Goal: Task Accomplishment & Management: Use online tool/utility

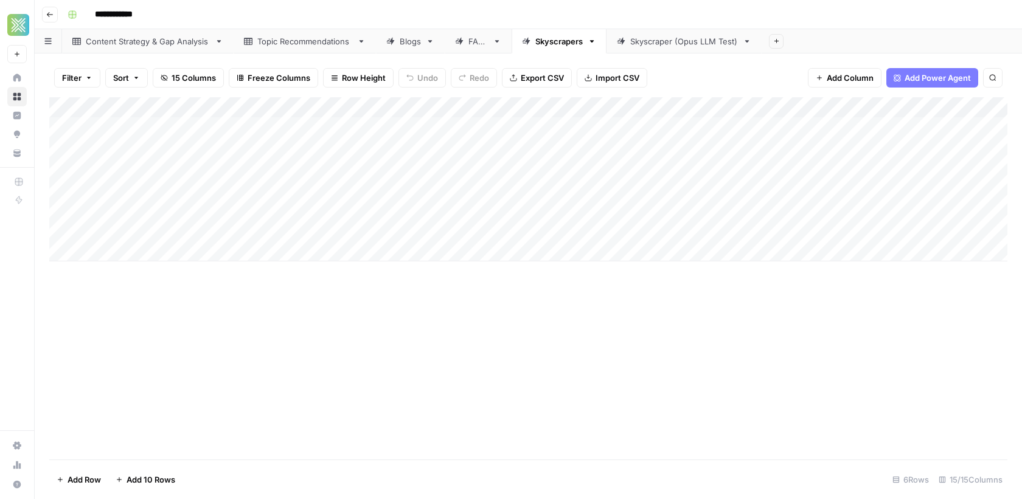
click at [630, 42] on div "Skyscraper (Opus LLM Test)" at bounding box center [684, 41] width 108 height 12
click at [597, 128] on div "Add Column" at bounding box center [528, 169] width 958 height 144
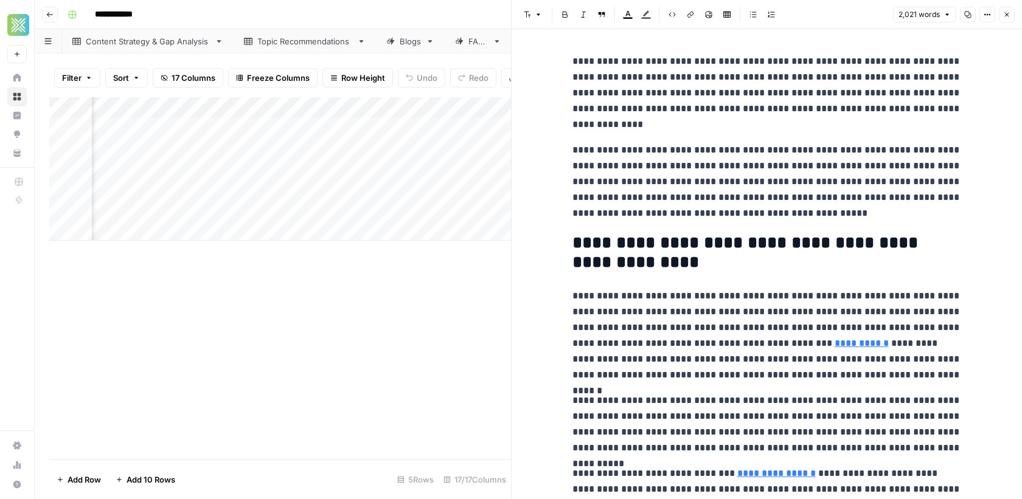
scroll to position [3, 0]
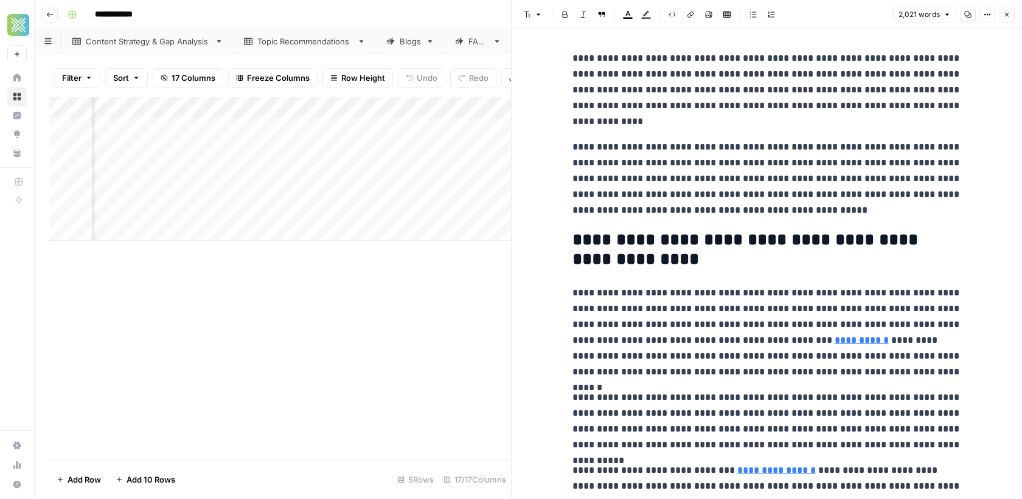
click at [439, 275] on div "Add Column" at bounding box center [280, 278] width 462 height 363
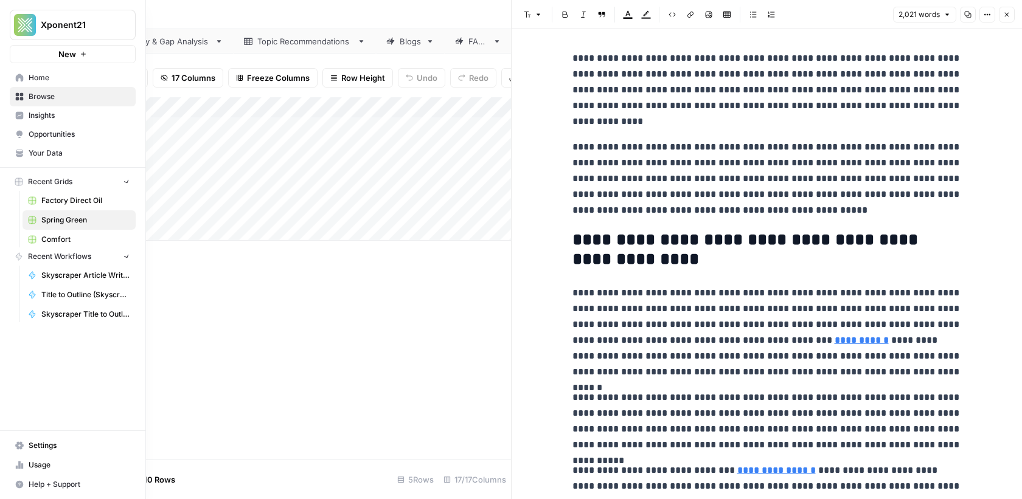
click at [22, 96] on icon at bounding box center [19, 96] width 9 height 9
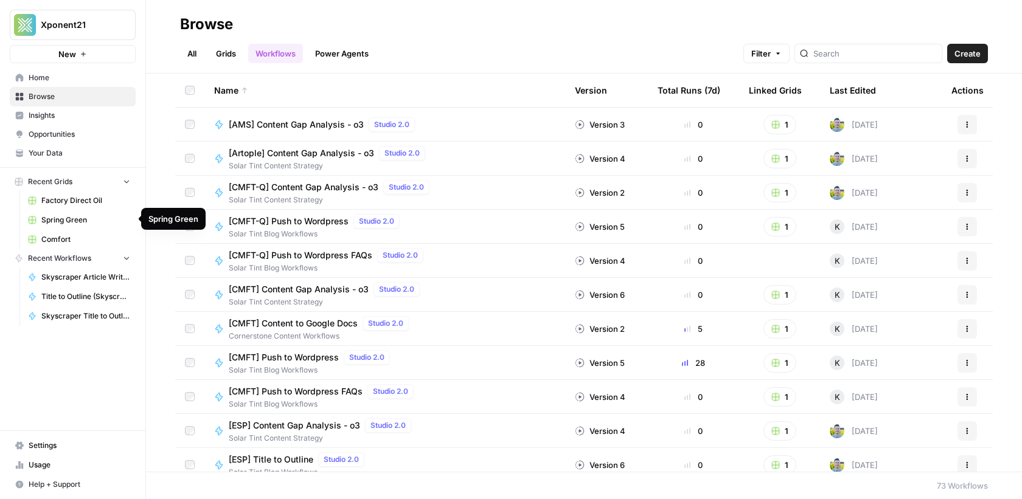
click at [75, 221] on span "Spring Green" at bounding box center [85, 220] width 89 height 11
click at [51, 221] on span "Spring Green" at bounding box center [85, 220] width 89 height 11
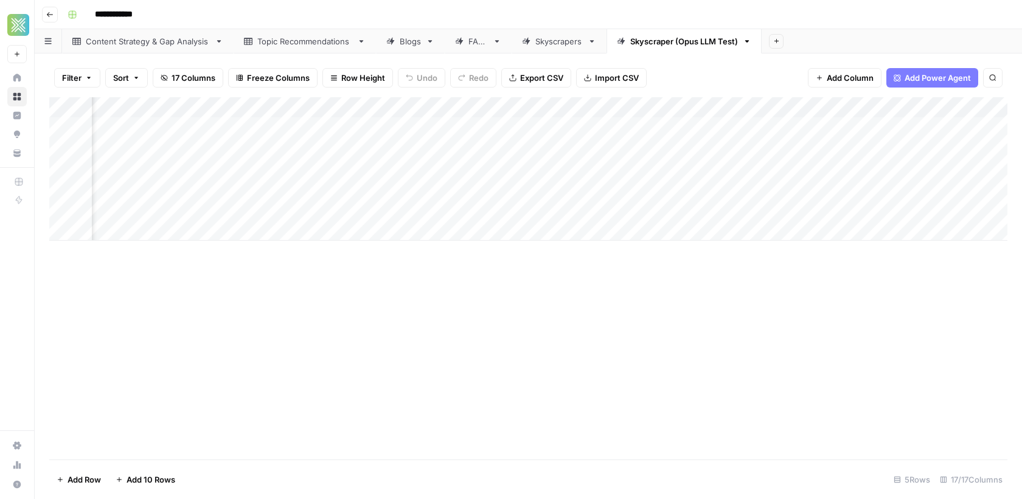
scroll to position [0, 1301]
click at [931, 126] on div "Add Column" at bounding box center [528, 169] width 958 height 144
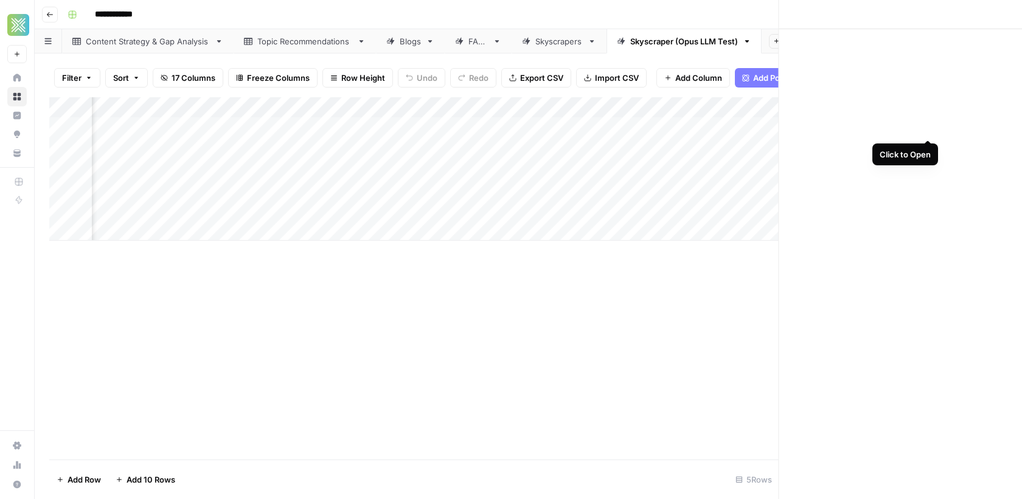
scroll to position [0, 1290]
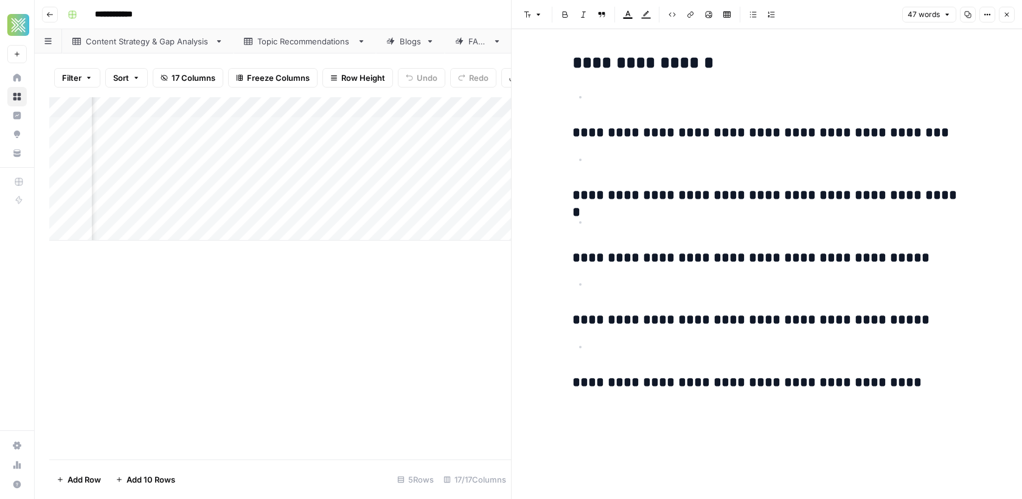
click at [447, 285] on div "Add Column" at bounding box center [280, 278] width 462 height 363
click at [1007, 16] on icon "button" at bounding box center [1006, 14] width 7 height 7
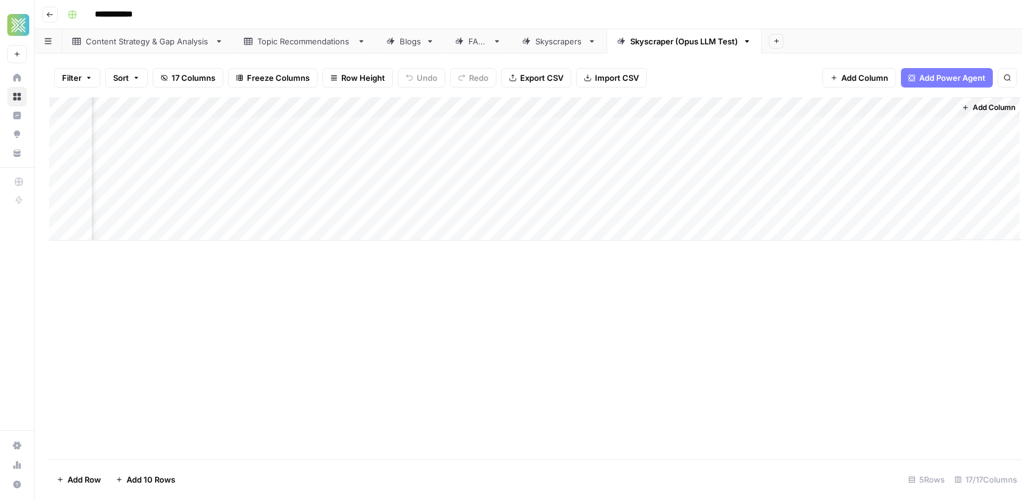
scroll to position [0, 1286]
click at [613, 127] on div "Add Column" at bounding box center [528, 169] width 958 height 144
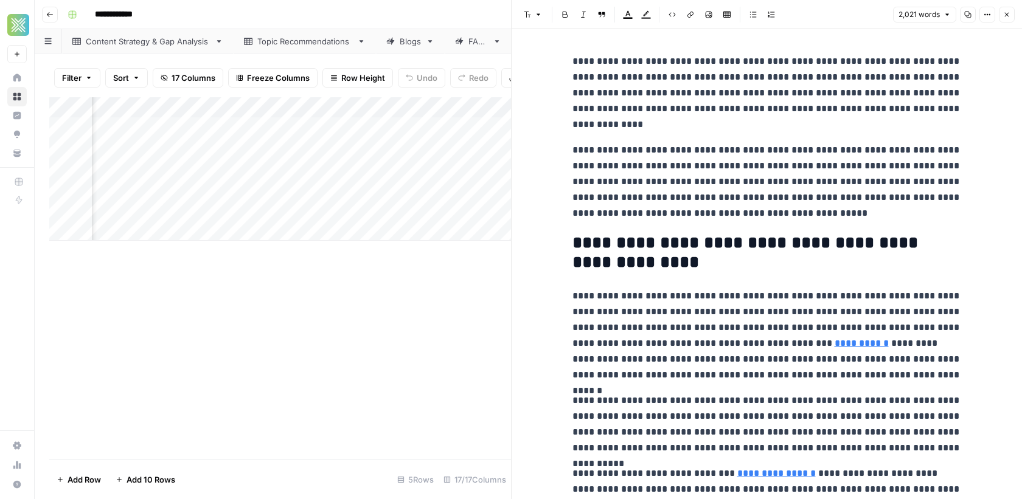
click at [394, 338] on div "Add Column" at bounding box center [280, 278] width 462 height 363
click at [1005, 15] on icon "button" at bounding box center [1006, 14] width 7 height 7
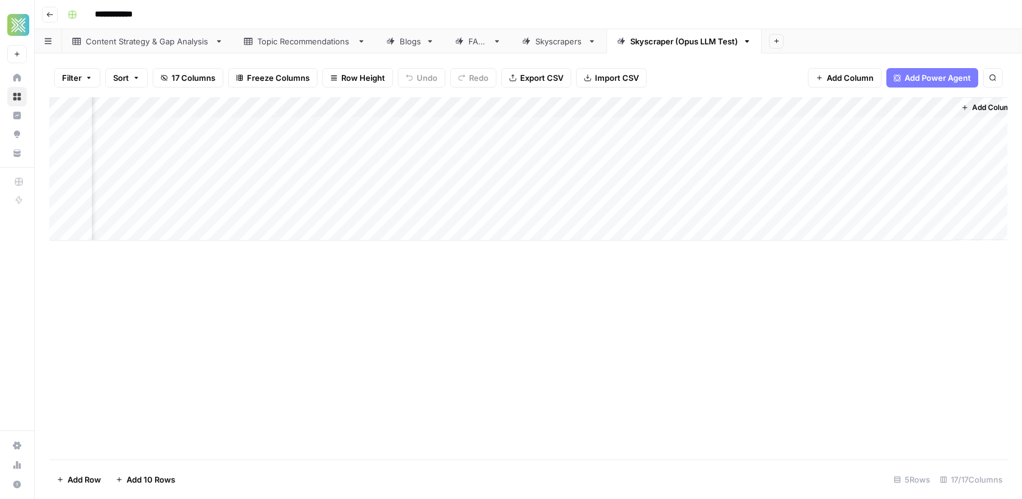
scroll to position [0, 1301]
click at [962, 105] on span "Add Column" at bounding box center [979, 107] width 43 height 11
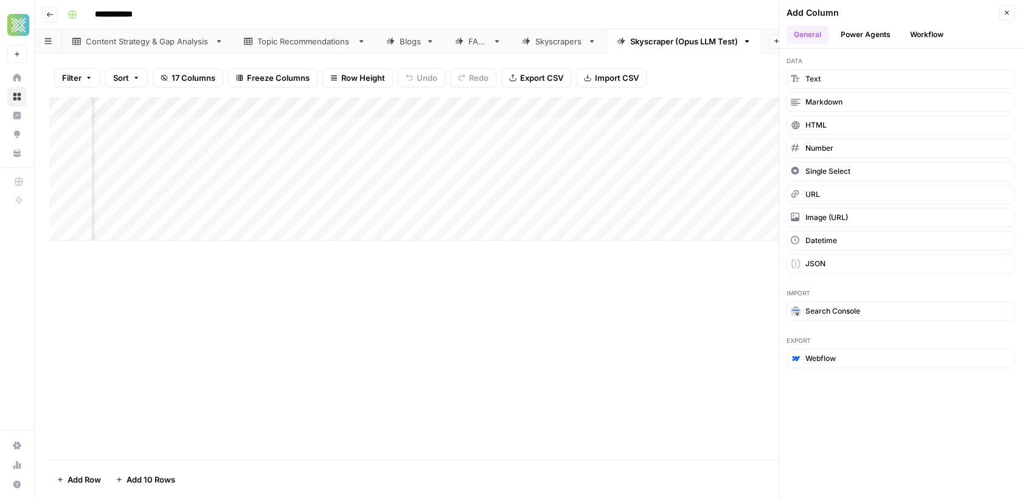
click at [924, 41] on button "Workflow" at bounding box center [927, 35] width 48 height 18
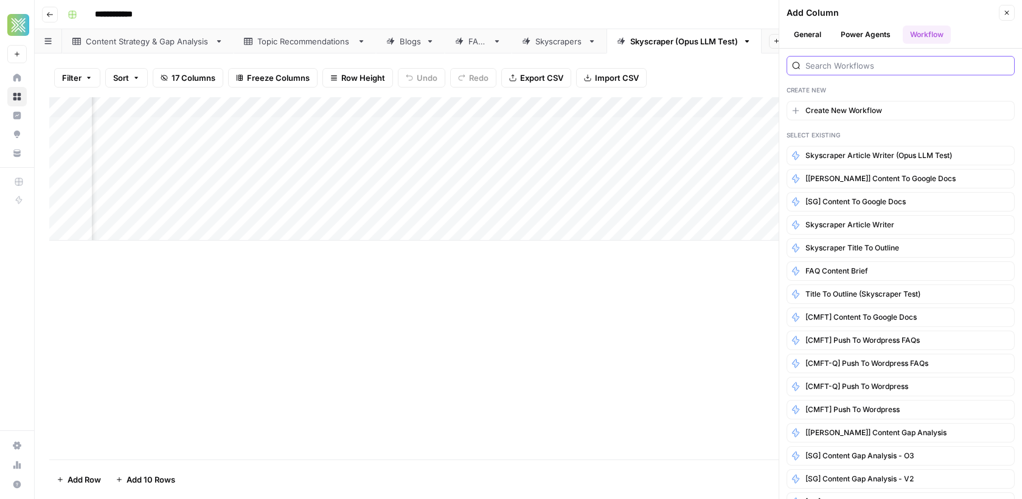
click at [872, 68] on input "search" at bounding box center [907, 66] width 204 height 12
type input "google"
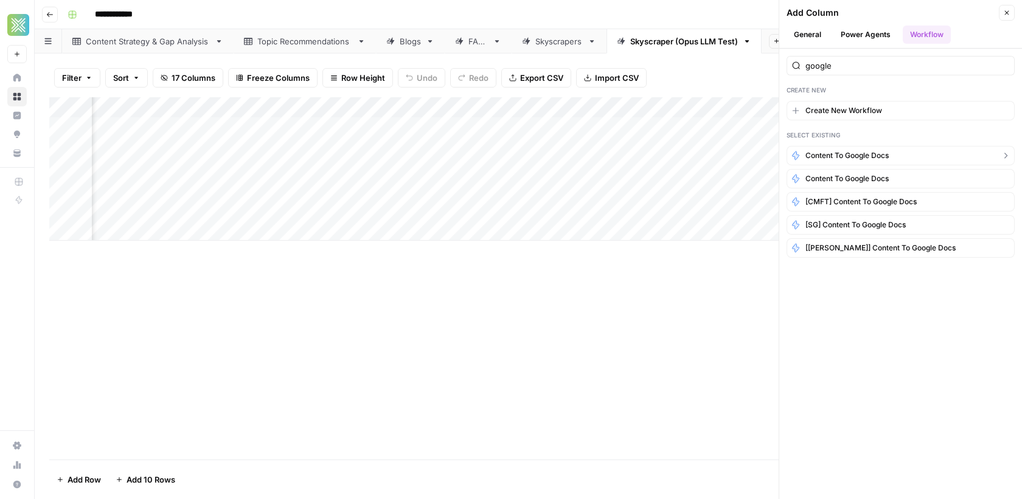
click at [833, 153] on span "Content to Google Docs" at bounding box center [846, 155] width 83 height 11
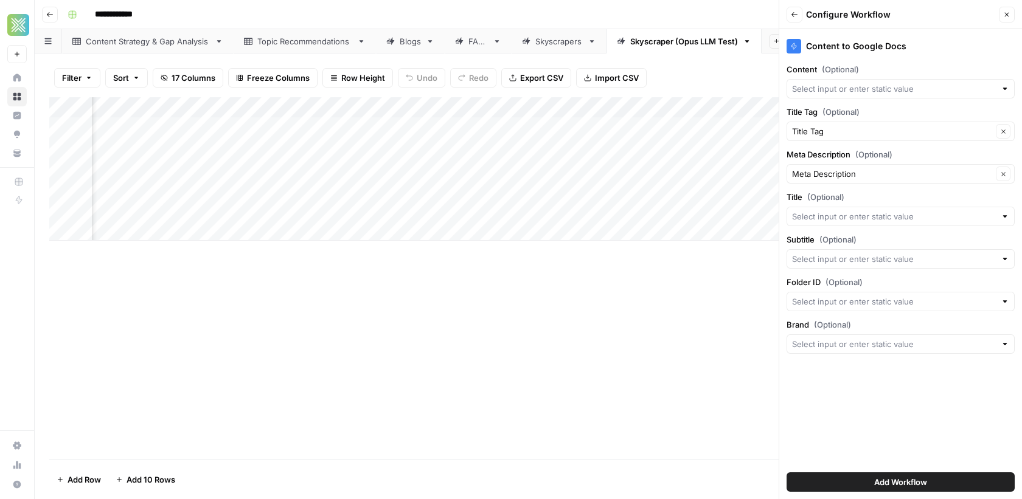
click at [1008, 17] on icon "button" at bounding box center [1006, 14] width 7 height 7
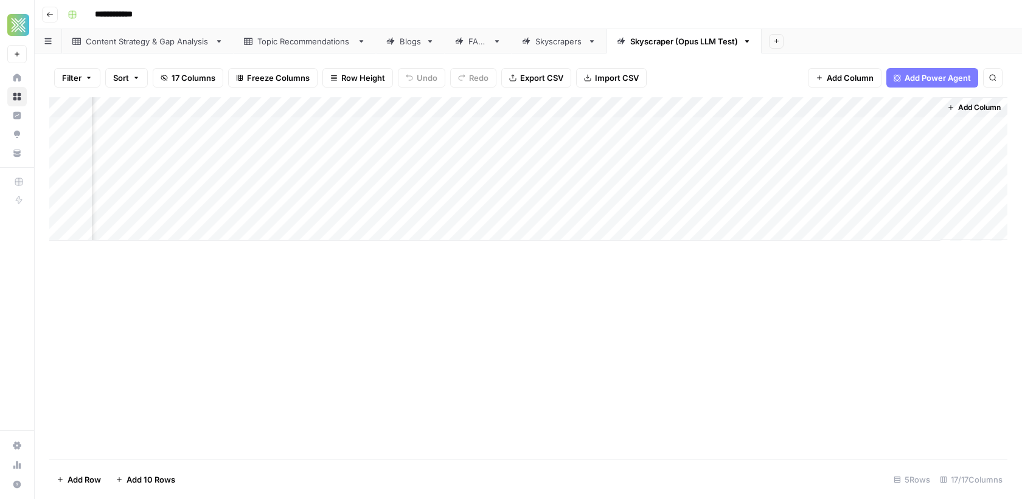
click at [969, 106] on span "Add Column" at bounding box center [979, 107] width 43 height 11
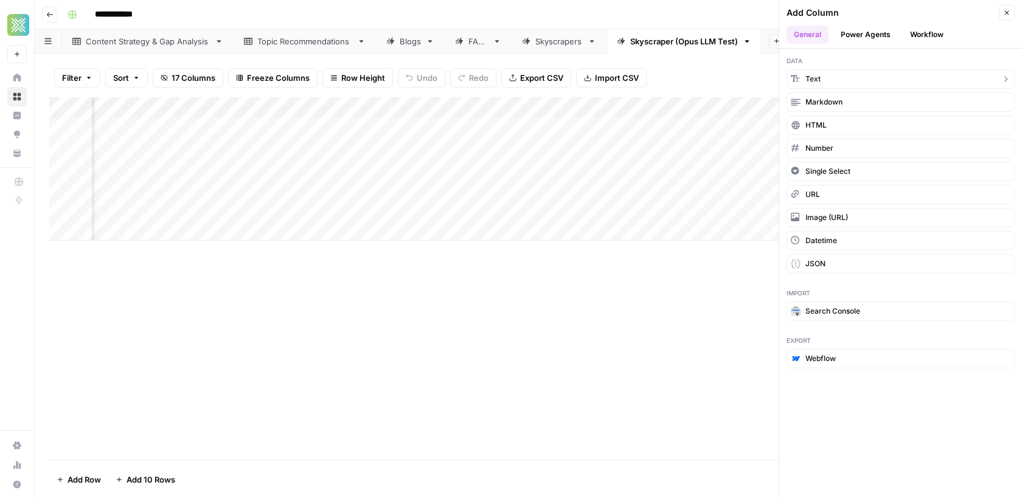
click at [811, 74] on span "Text" at bounding box center [812, 79] width 15 height 11
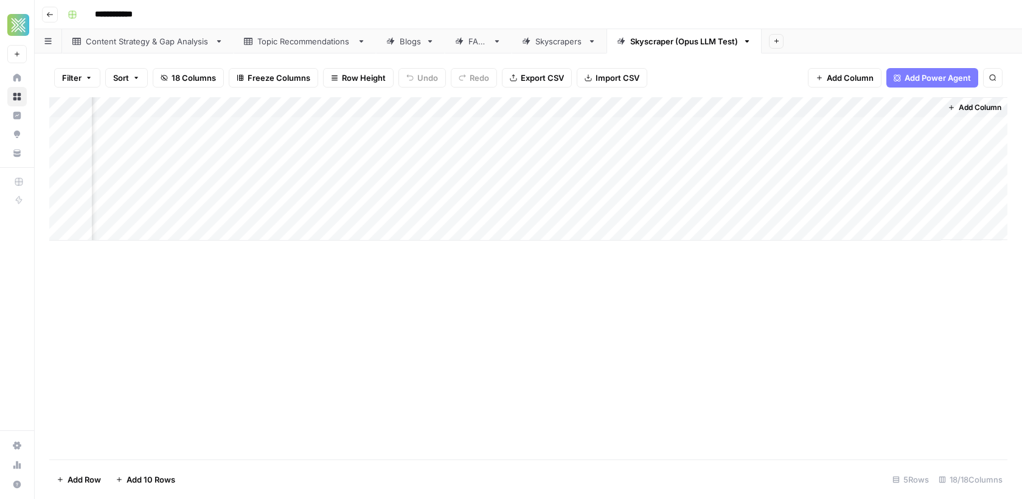
scroll to position [0, 1476]
click at [805, 113] on div "Add Column" at bounding box center [528, 169] width 958 height 144
click at [796, 131] on input "New Column" at bounding box center [836, 137] width 123 height 12
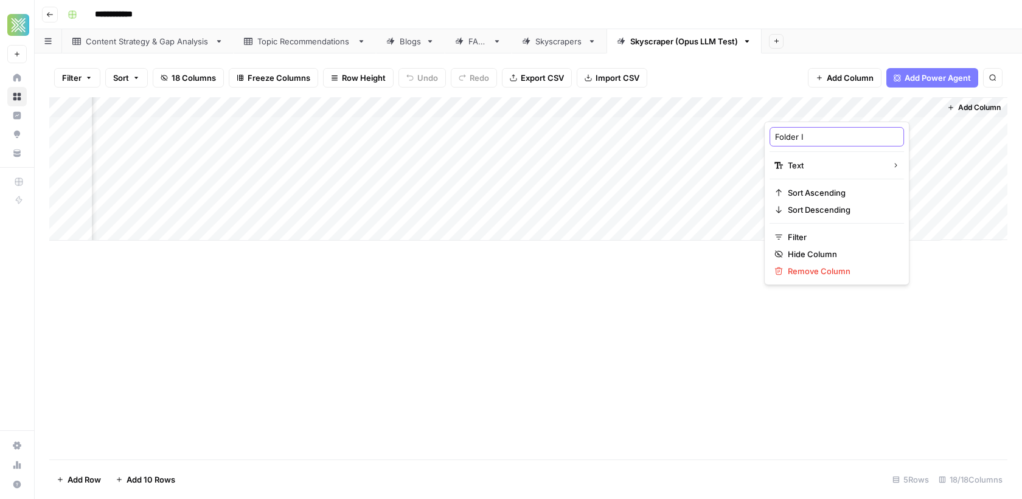
type input "Folder ID"
click at [480, 47] on div "FAQs" at bounding box center [477, 41] width 19 height 12
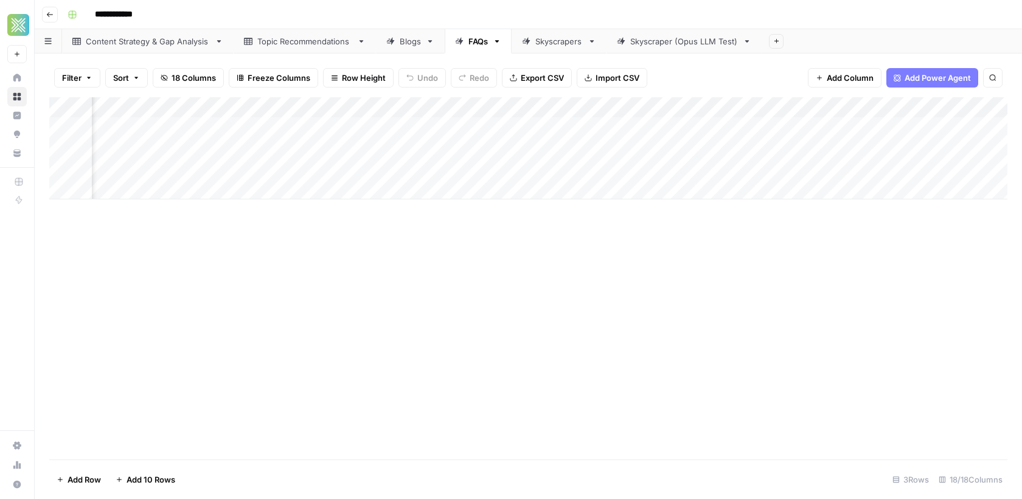
scroll to position [0, 923]
click at [400, 47] on div "Blogs" at bounding box center [410, 41] width 21 height 12
click at [804, 105] on div "Add Column" at bounding box center [528, 179] width 958 height 164
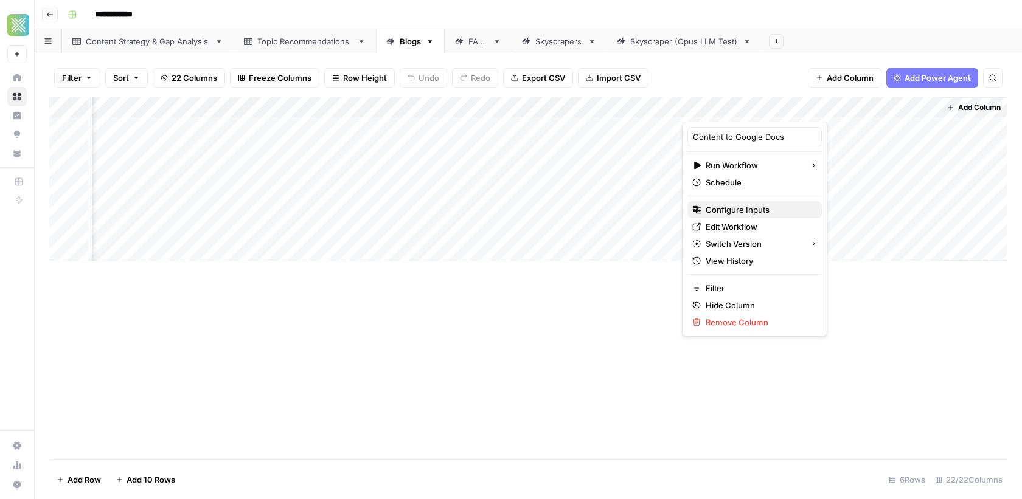
click at [749, 207] on span "Configure Inputs" at bounding box center [759, 210] width 106 height 12
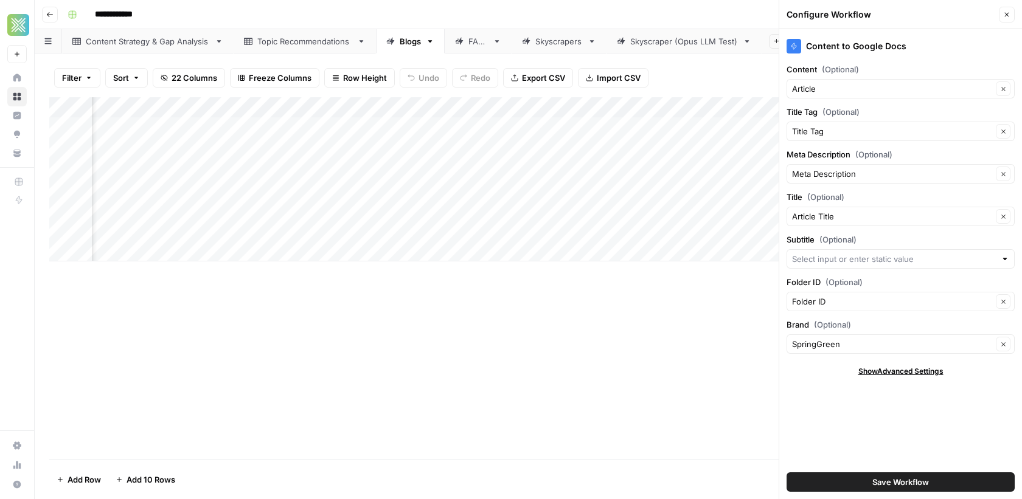
click at [639, 312] on div "Add Column" at bounding box center [528, 278] width 958 height 363
click at [664, 251] on div "Add Column" at bounding box center [528, 179] width 958 height 164
click at [631, 133] on div "Add Column" at bounding box center [528, 189] width 958 height 185
click at [527, 363] on div "Add Column" at bounding box center [528, 278] width 958 height 363
click at [554, 40] on div "Skyscrapers" at bounding box center [558, 41] width 47 height 12
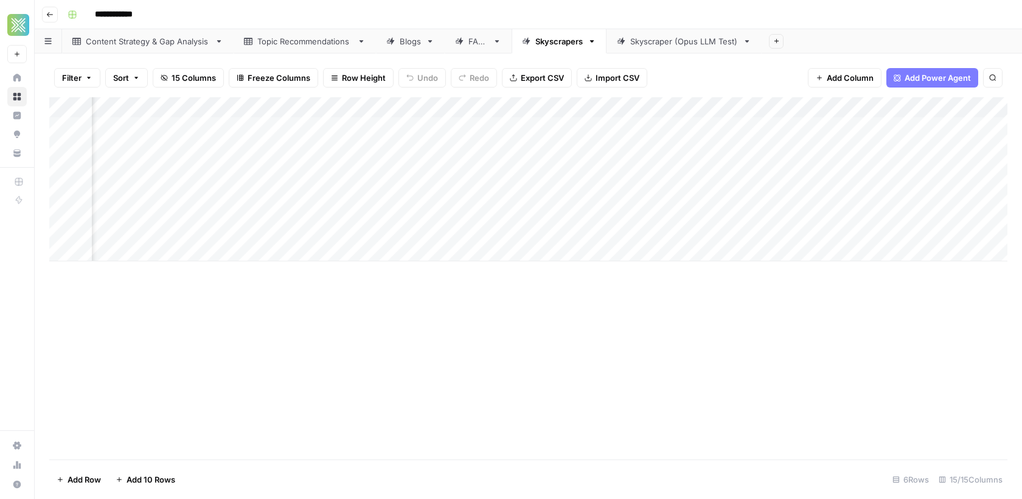
scroll to position [0, 1133]
click at [974, 105] on span "Add Column" at bounding box center [979, 107] width 43 height 11
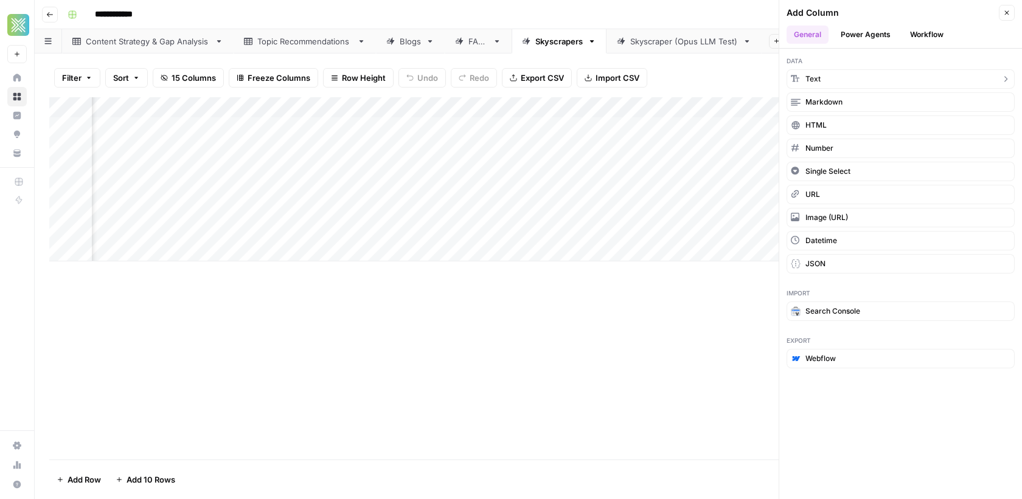
click at [900, 75] on button "Text" at bounding box center [901, 78] width 228 height 19
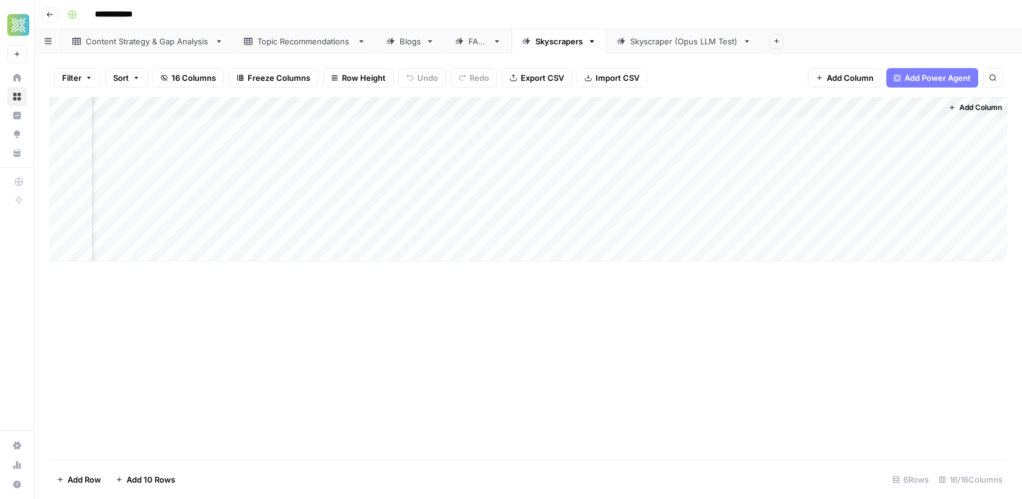
scroll to position [0, 1308]
click at [839, 109] on div "Add Column" at bounding box center [528, 179] width 958 height 164
click at [839, 109] on div at bounding box center [852, 109] width 176 height 24
click at [820, 134] on input "New Column" at bounding box center [836, 137] width 123 height 12
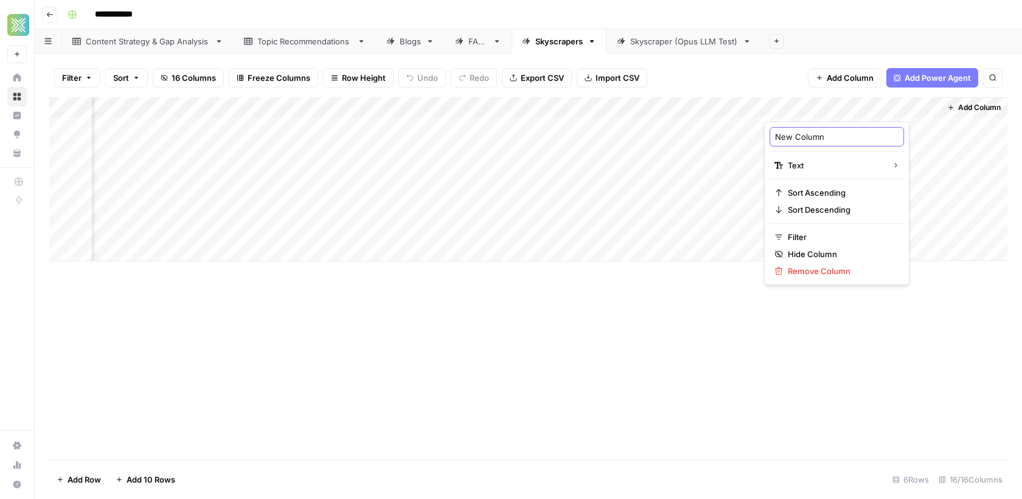
click at [820, 134] on input "New Column" at bounding box center [836, 137] width 123 height 12
type input "Folder ID"
click at [819, 122] on div "Add Column" at bounding box center [528, 179] width 958 height 164
click at [819, 141] on div "Add Column" at bounding box center [528, 179] width 958 height 164
click at [672, 54] on div "Filter Sort 16 Columns Freeze Columns Row Height Undo Redo Export CSV Import CS…" at bounding box center [528, 277] width 987 height 446
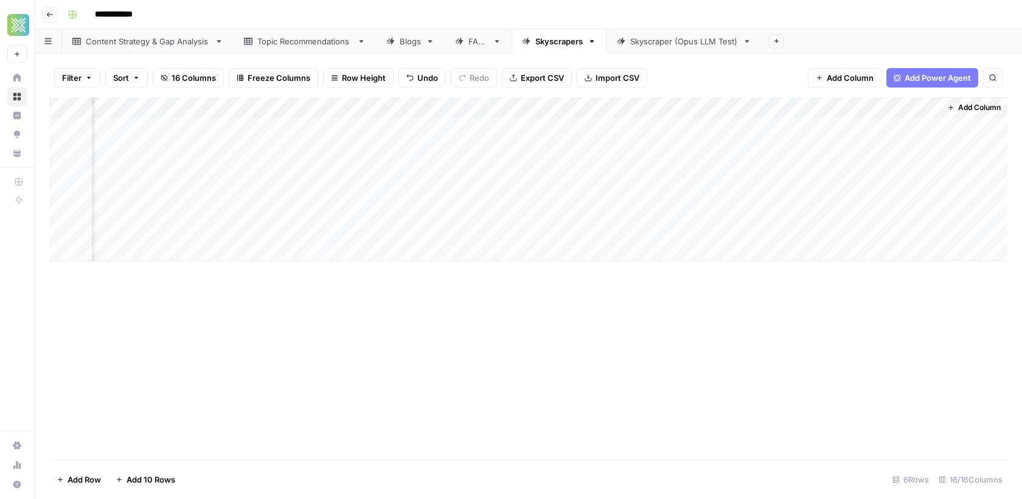
click at [679, 43] on div "Skyscraper (Opus LLM Test)" at bounding box center [684, 41] width 108 height 12
click at [817, 128] on div "Add Column" at bounding box center [528, 169] width 958 height 144
click at [966, 173] on div "Add Column" at bounding box center [973, 168] width 67 height 143
click at [476, 45] on div "FAQs" at bounding box center [477, 41] width 19 height 12
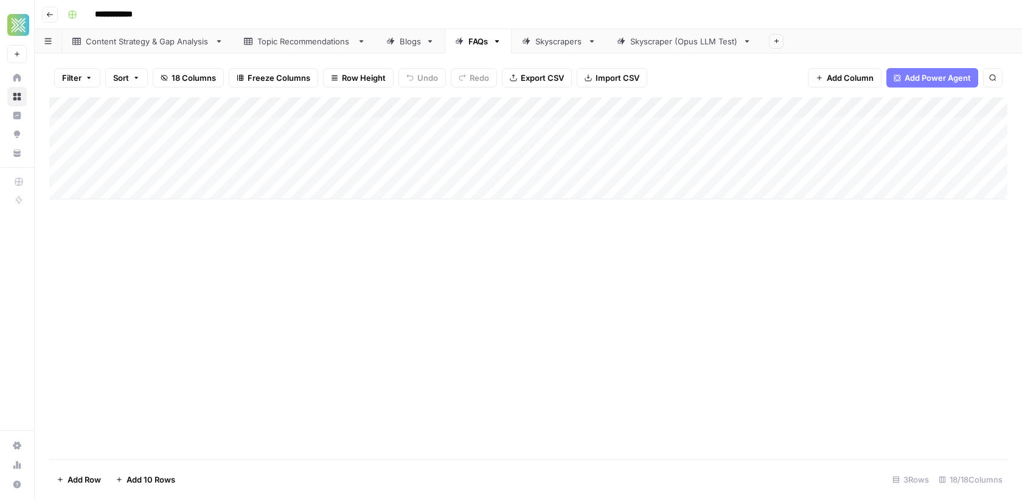
click at [414, 48] on link "Blogs" at bounding box center [410, 41] width 69 height 24
click at [804, 108] on div "Add Column" at bounding box center [528, 189] width 958 height 185
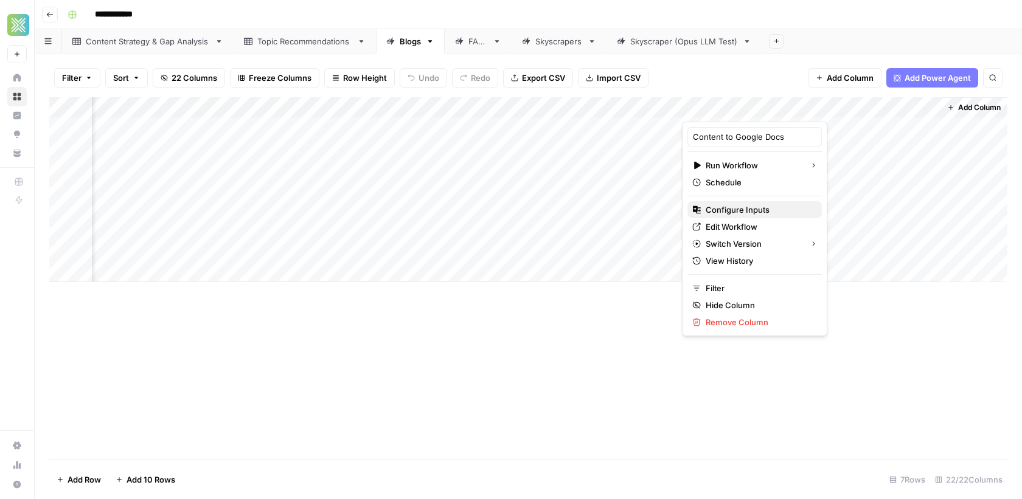
click at [738, 207] on span "Configure Inputs" at bounding box center [759, 210] width 106 height 12
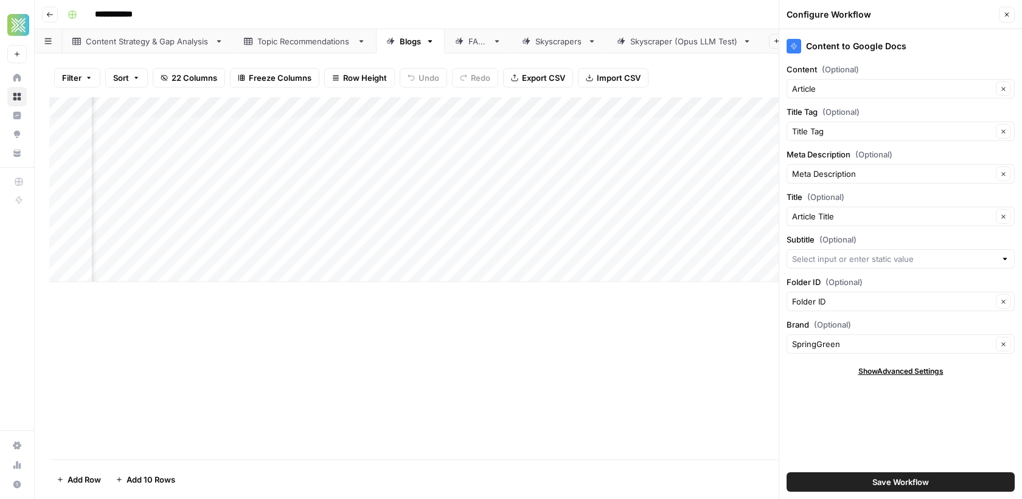
click at [577, 34] on link "Skyscrapers" at bounding box center [559, 41] width 95 height 24
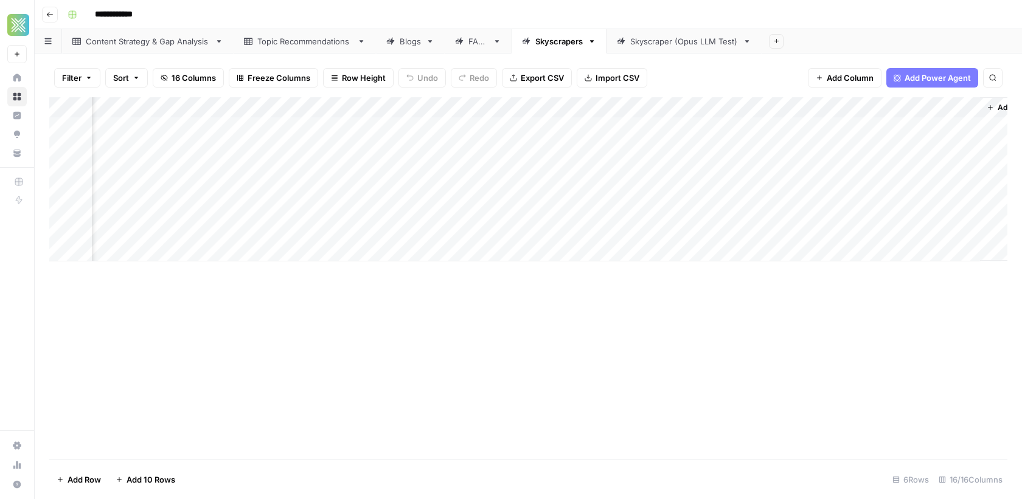
scroll to position [0, 1308]
click at [957, 114] on button "Add Column" at bounding box center [973, 108] width 63 height 16
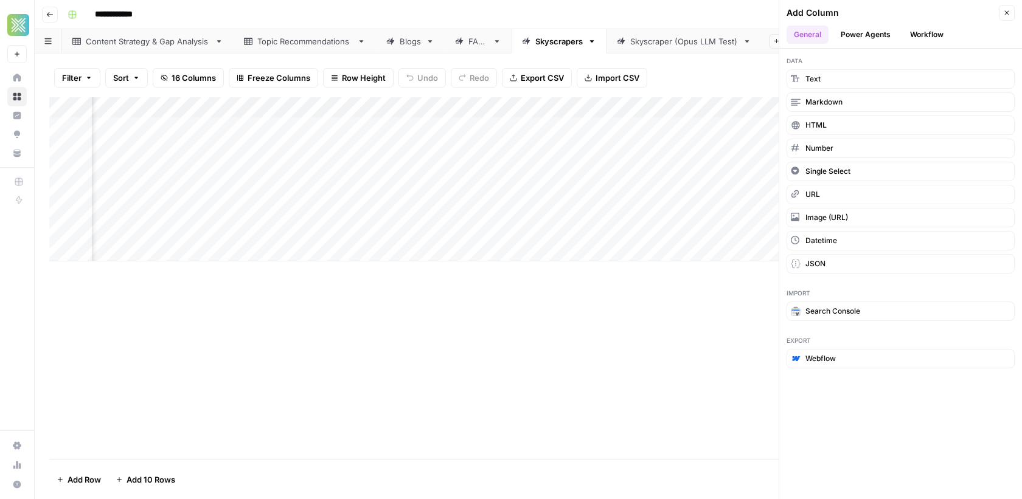
click at [931, 32] on button "Workflow" at bounding box center [927, 35] width 48 height 18
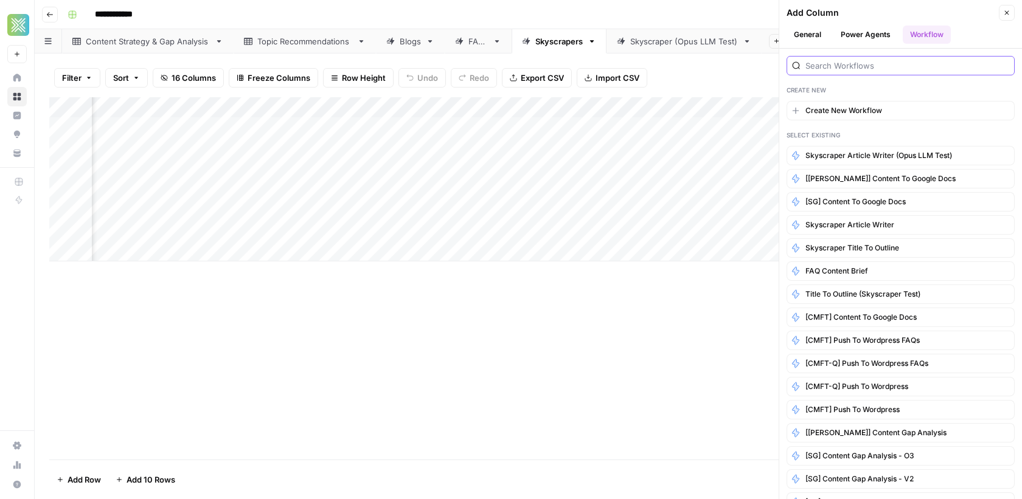
click at [848, 66] on input "search" at bounding box center [907, 66] width 204 height 12
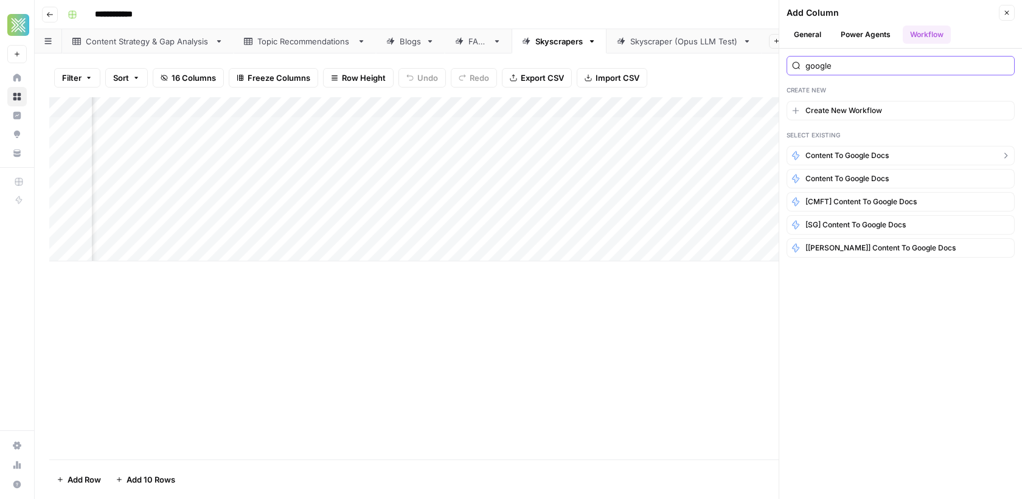
type input "google"
click at [824, 162] on button "Content to Google Docs" at bounding box center [901, 155] width 228 height 19
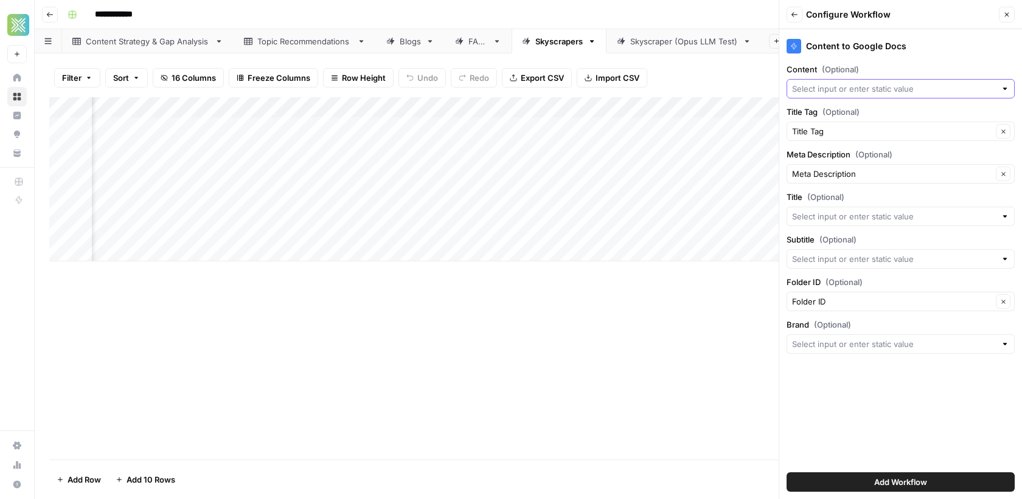
click at [866, 89] on input "Content (Optional)" at bounding box center [894, 89] width 204 height 12
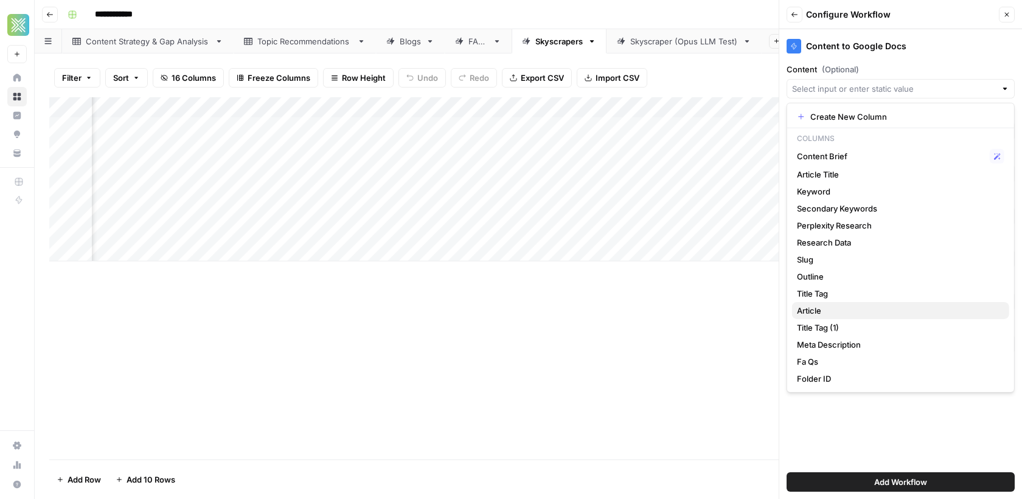
click at [825, 308] on span "Article" at bounding box center [898, 311] width 203 height 12
type input "Article"
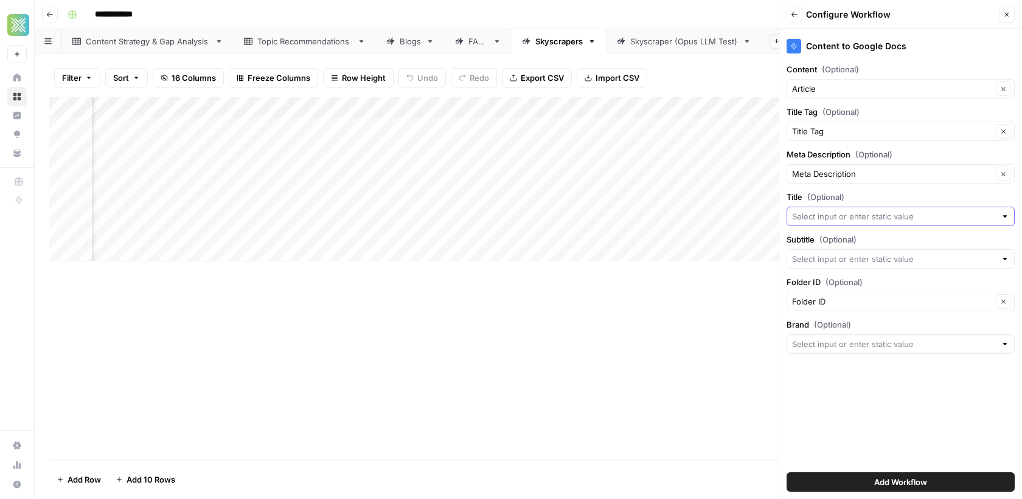
click at [846, 218] on input "Title (Optional)" at bounding box center [894, 216] width 204 height 12
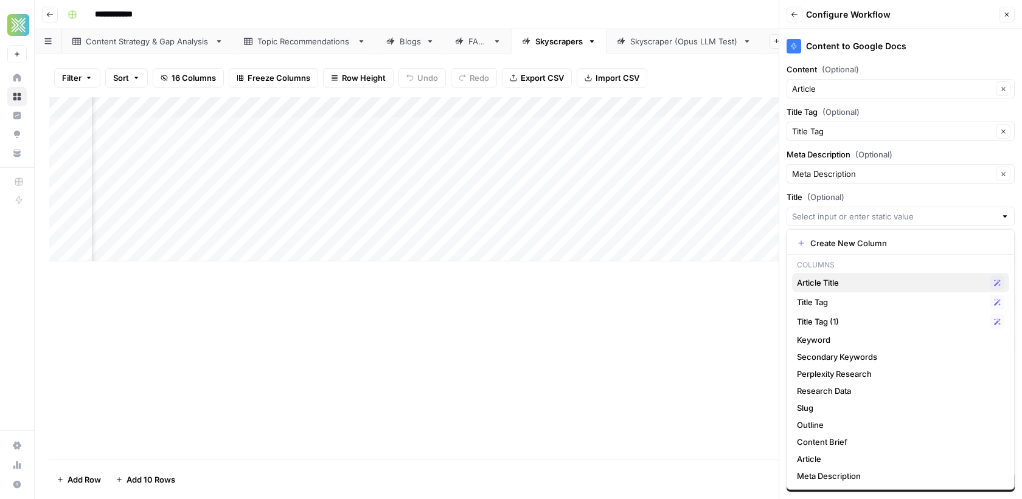
click at [832, 281] on span "Article Title" at bounding box center [891, 283] width 188 height 12
type input "Article Title"
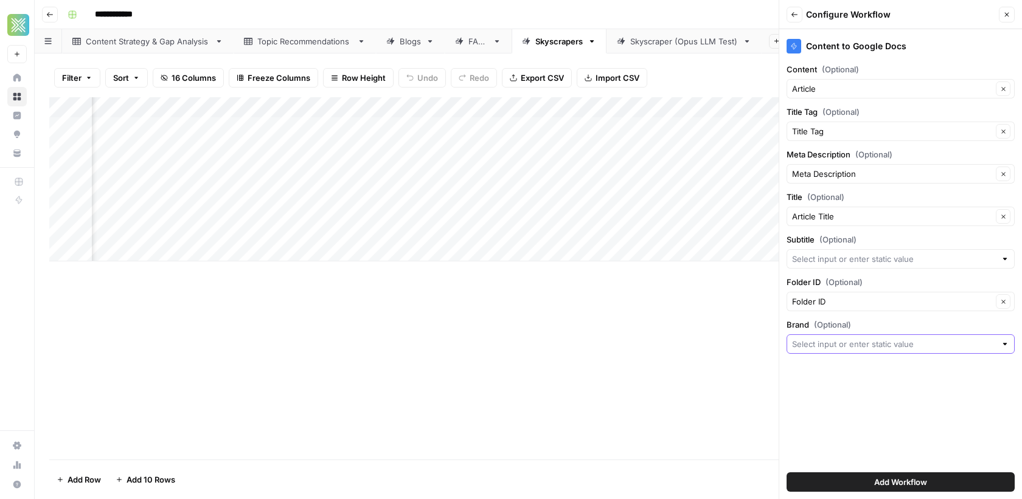
click at [824, 344] on input "Brand (Optional)" at bounding box center [894, 344] width 204 height 12
type input "SpringGreen"
click at [855, 417] on div "Content to Google Docs Content (Optional) Article Clear Title Tag (Optional) Ti…" at bounding box center [900, 264] width 243 height 470
click at [887, 341] on input "Brand (Optional)" at bounding box center [894, 344] width 204 height 12
type input "SpringGreen"
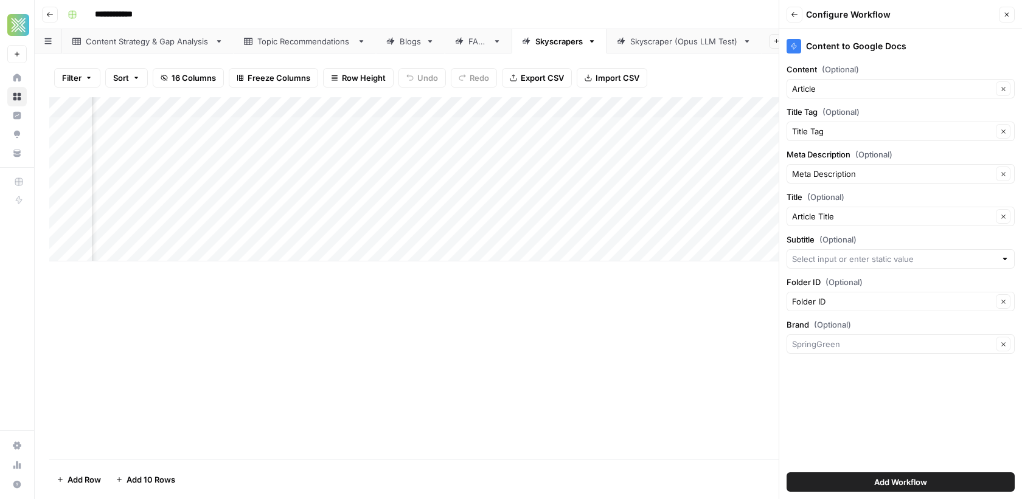
type input "SpringGreen"
click at [887, 477] on span "Add Workflow" at bounding box center [900, 482] width 53 height 12
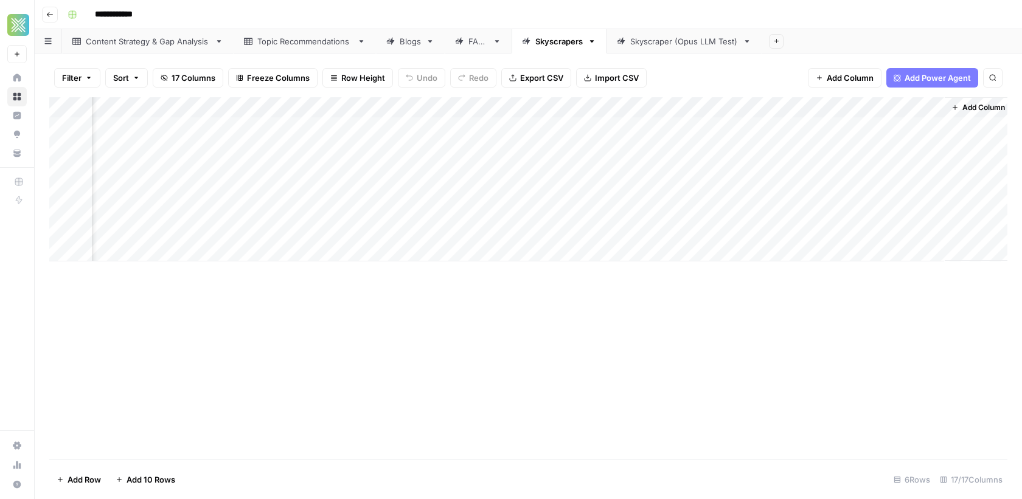
scroll to position [0, 1456]
click at [862, 127] on div "Add Column" at bounding box center [528, 179] width 958 height 164
click at [668, 43] on div "Skyscraper (Opus LLM Test)" at bounding box center [684, 41] width 108 height 12
click at [974, 110] on span "Add Column" at bounding box center [979, 107] width 43 height 11
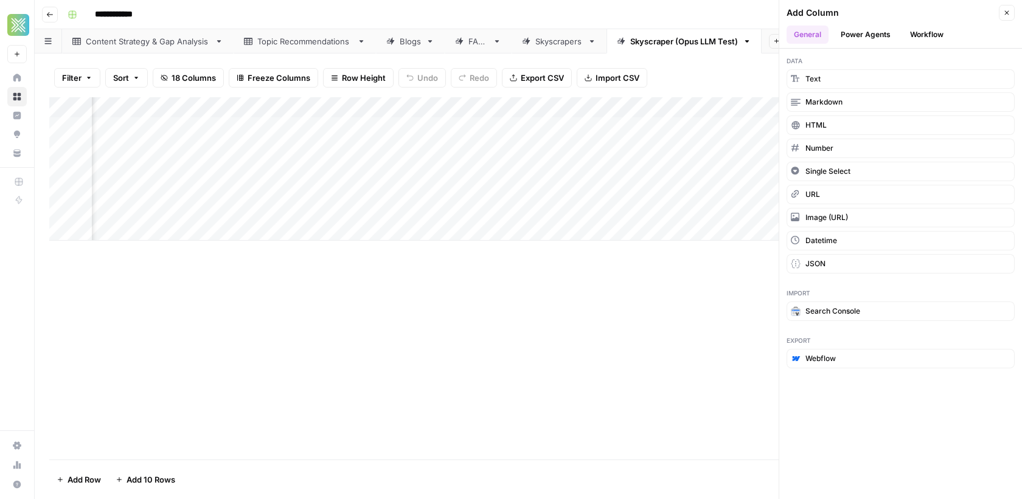
click at [937, 38] on button "Workflow" at bounding box center [927, 35] width 48 height 18
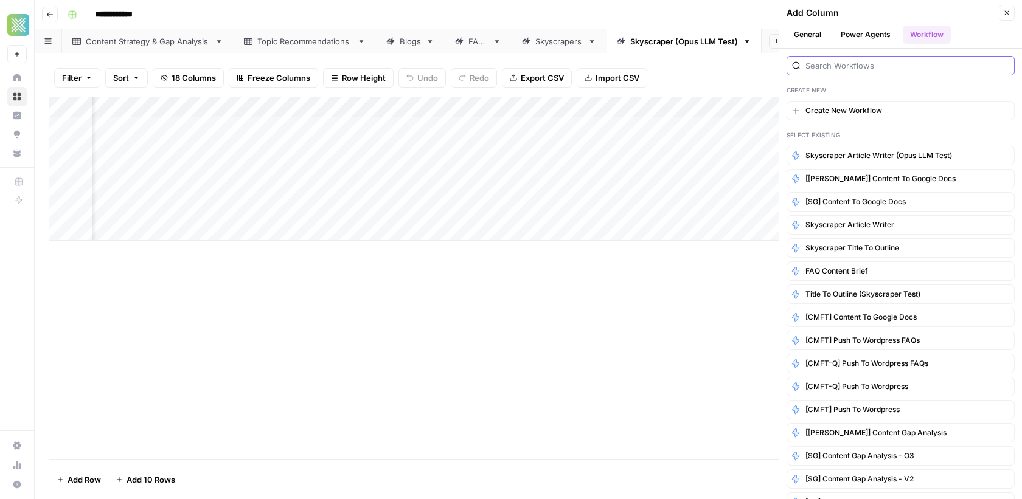
click at [867, 64] on input "search" at bounding box center [907, 66] width 204 height 12
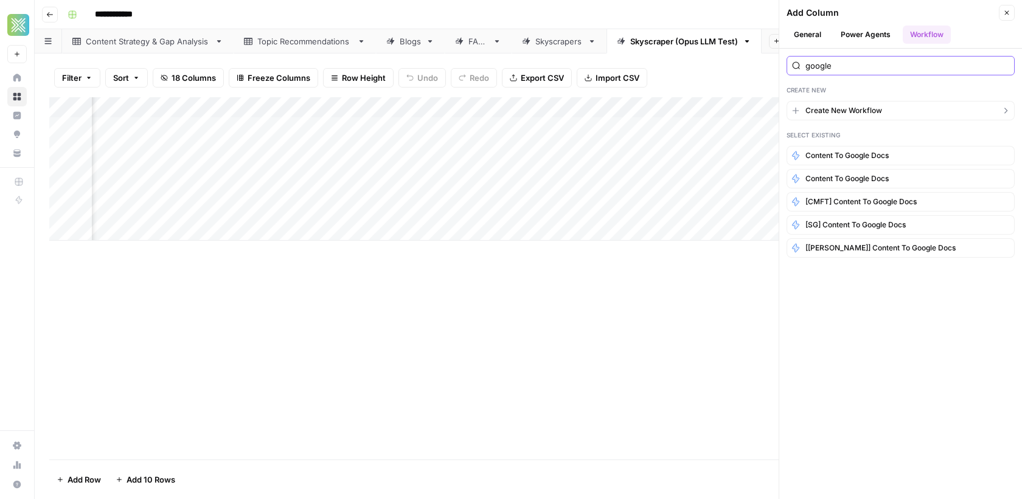
type input "google"
click at [849, 109] on span "Create New Workflow" at bounding box center [843, 110] width 77 height 11
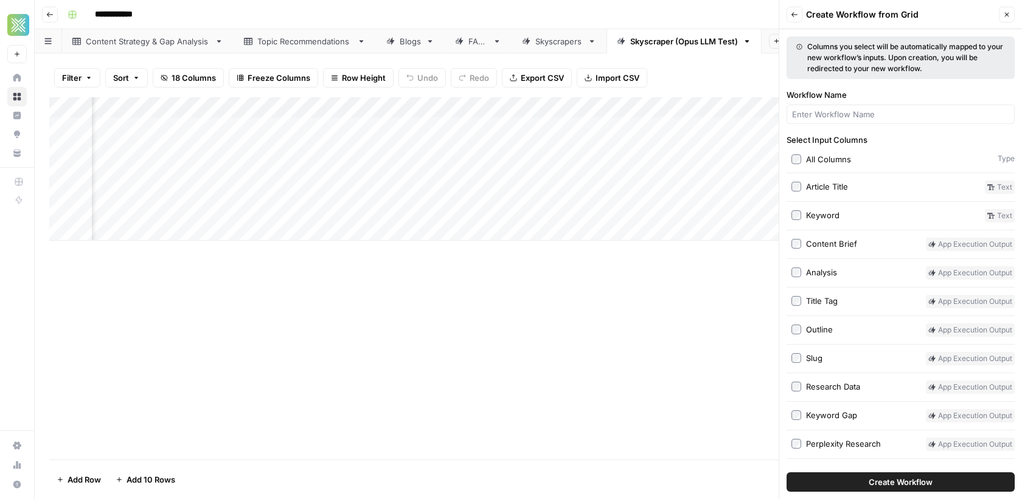
click at [1002, 14] on button "Close" at bounding box center [1007, 15] width 16 height 16
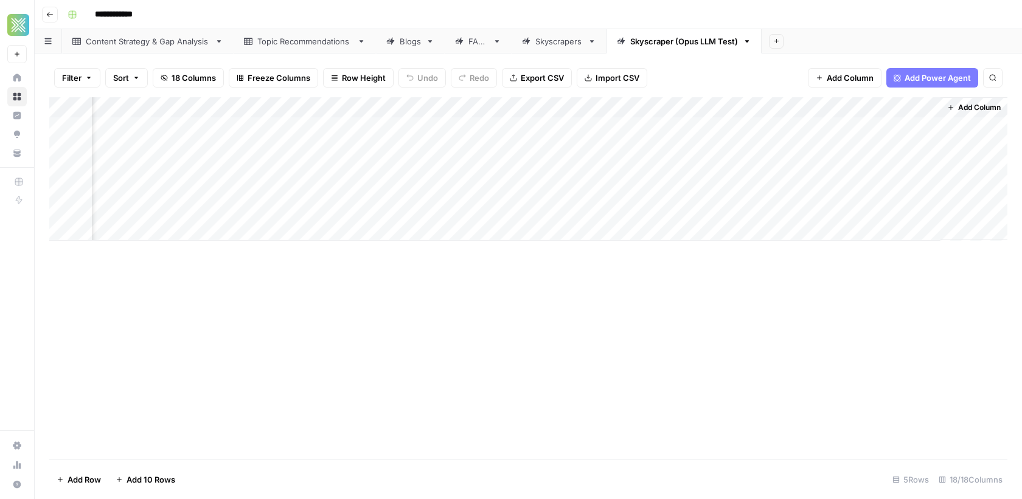
click at [977, 114] on button "Add Column" at bounding box center [973, 108] width 63 height 16
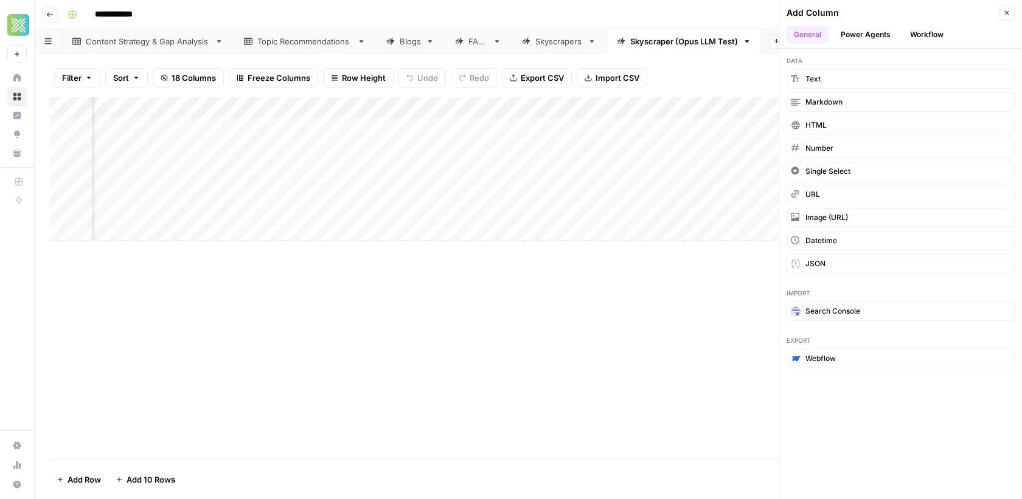
click at [936, 31] on button "Workflow" at bounding box center [927, 35] width 48 height 18
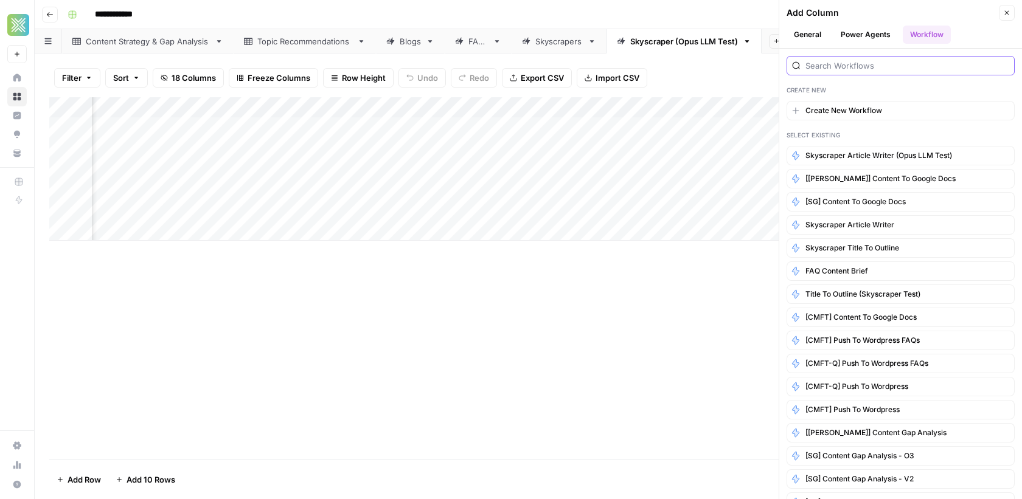
click at [873, 68] on input "search" at bounding box center [907, 66] width 204 height 12
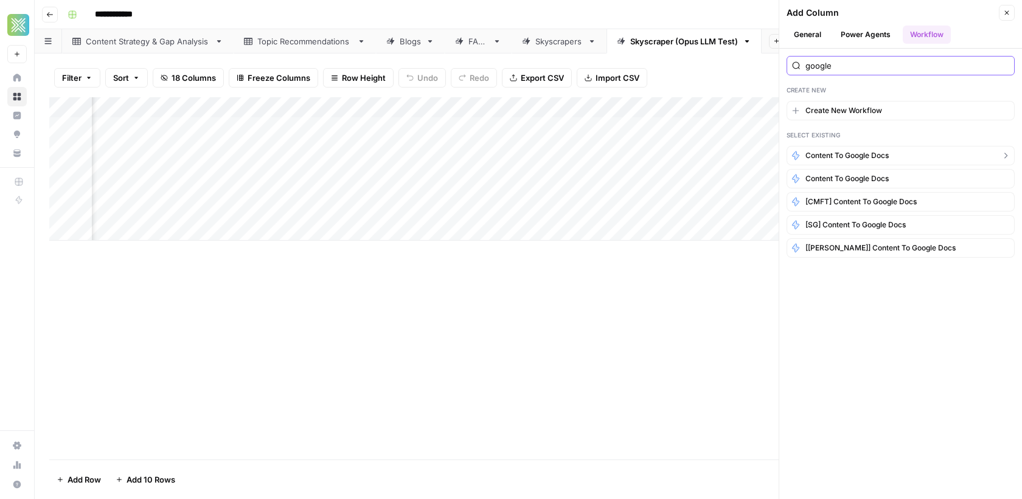
type input "google"
click at [832, 150] on span "Content to Google Docs" at bounding box center [846, 155] width 83 height 11
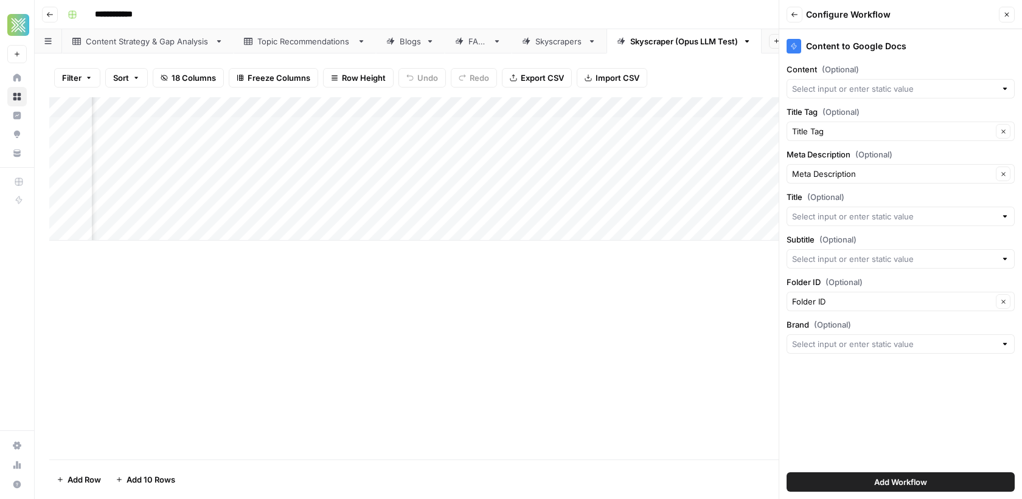
click at [887, 95] on div at bounding box center [901, 88] width 228 height 19
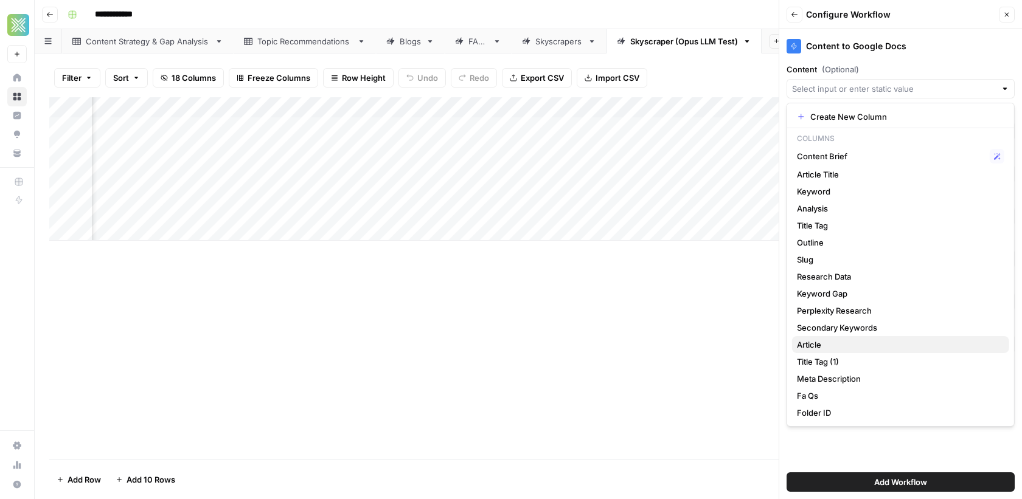
click at [833, 341] on span "Article" at bounding box center [898, 345] width 203 height 12
type input "Article"
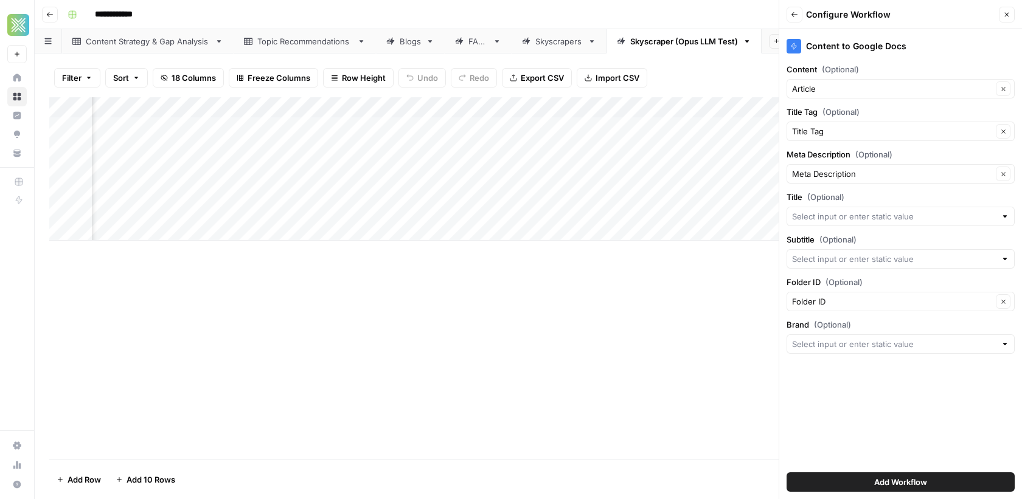
click at [862, 222] on div at bounding box center [901, 216] width 228 height 19
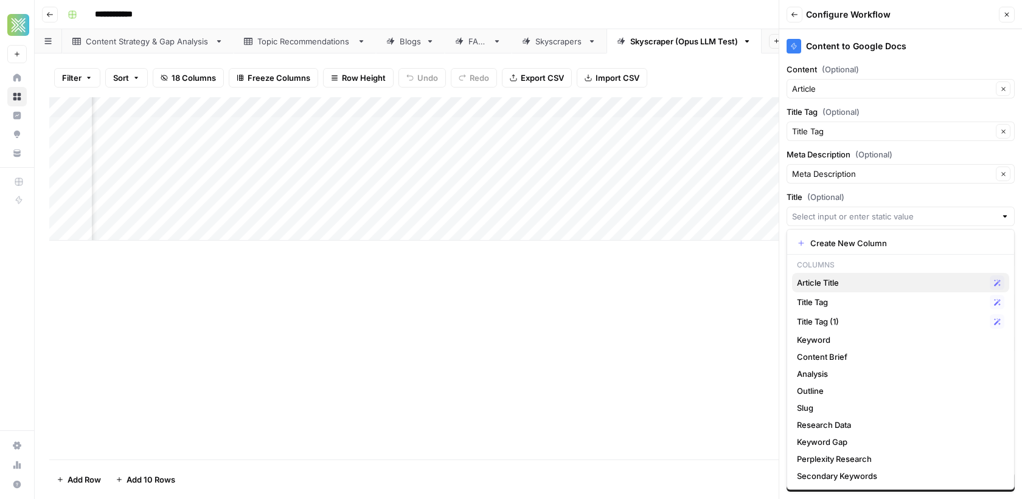
click at [833, 277] on span "Article Title" at bounding box center [891, 283] width 188 height 12
type input "Article Title"
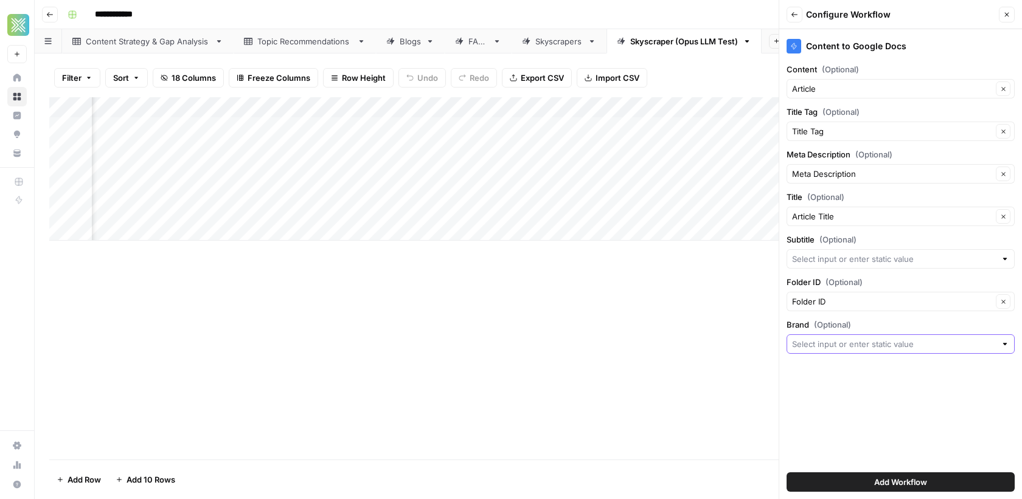
click at [827, 344] on input "Brand (Optional)" at bounding box center [894, 344] width 204 height 12
type input "SpringGreen Opus"
click at [894, 484] on span "Add Workflow" at bounding box center [900, 482] width 53 height 12
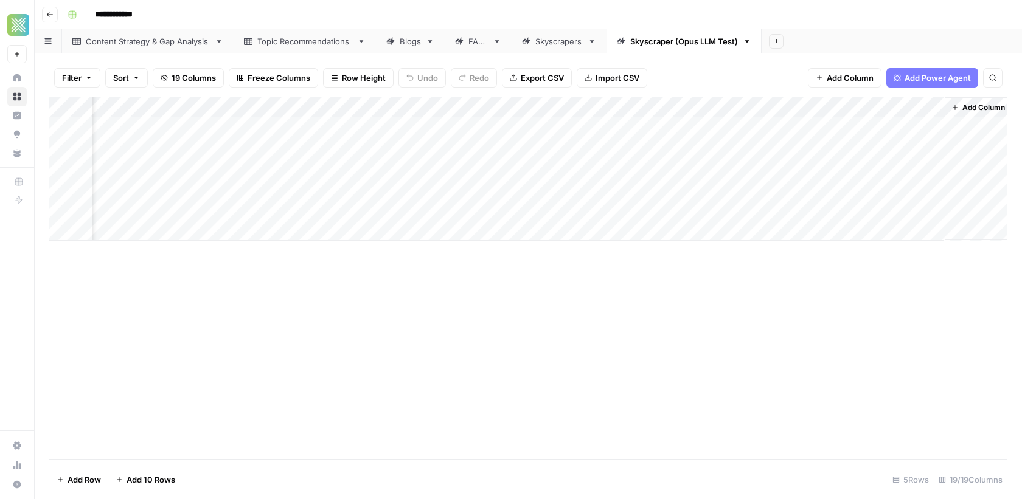
scroll to position [0, 1623]
click at [864, 126] on div "Add Column" at bounding box center [528, 169] width 958 height 144
click at [571, 43] on div "Skyscrapers" at bounding box center [558, 41] width 47 height 12
click at [925, 123] on div "Add Column" at bounding box center [528, 179] width 958 height 164
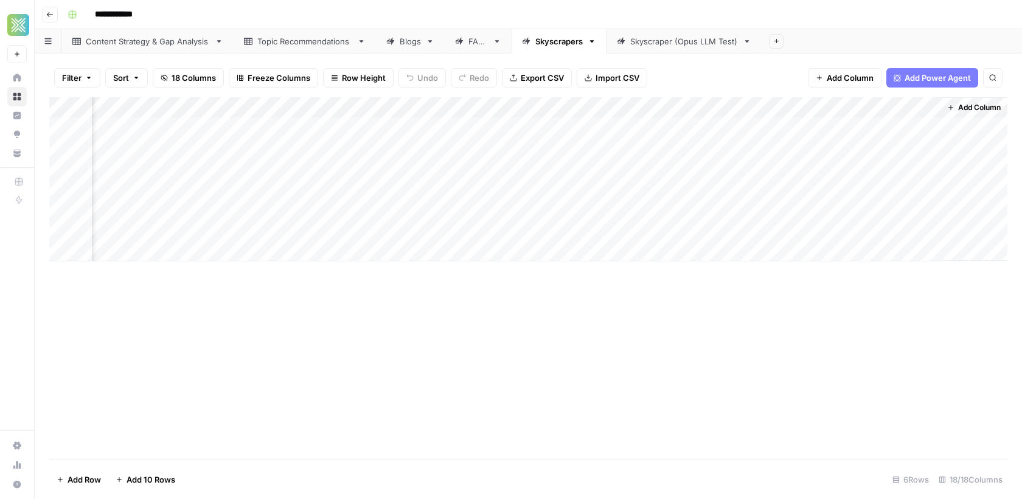
click at [692, 48] on link "Skyscraper (Opus LLM Test)" at bounding box center [683, 41] width 155 height 24
click at [928, 126] on div "Add Column" at bounding box center [528, 169] width 958 height 144
click at [925, 125] on div "Add Column" at bounding box center [528, 169] width 958 height 144
click at [555, 42] on div "Skyscrapers" at bounding box center [558, 41] width 47 height 12
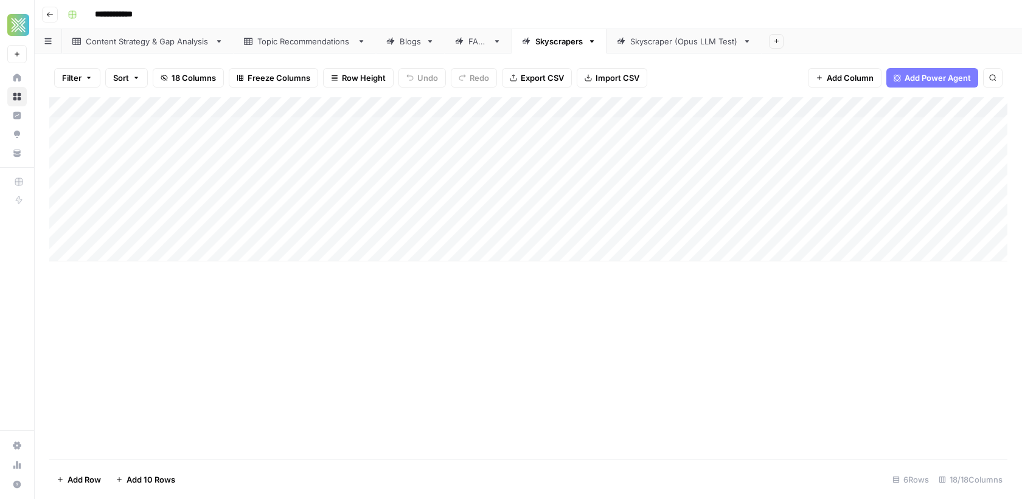
click at [682, 42] on div "Skyscraper (Opus LLM Test)" at bounding box center [684, 41] width 108 height 12
click at [507, 128] on div "Add Column" at bounding box center [528, 169] width 958 height 144
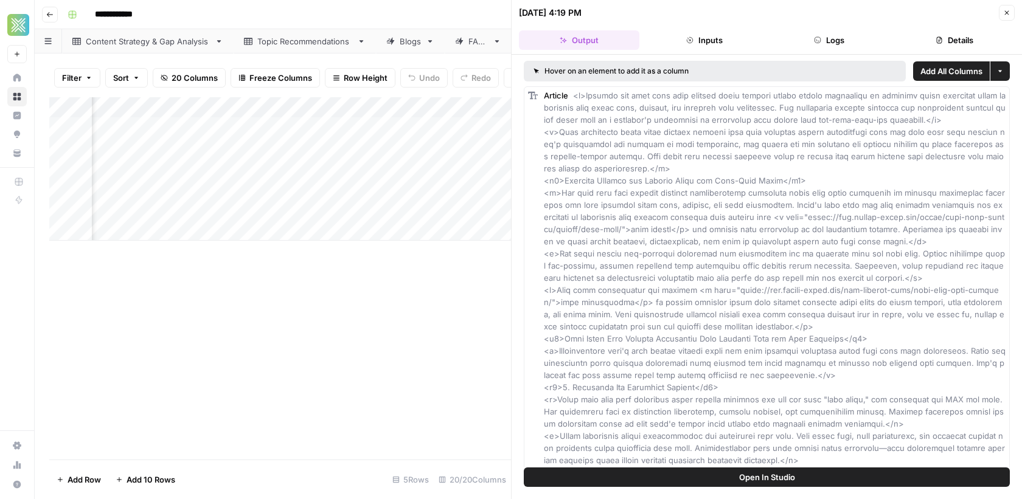
click at [841, 44] on button "Logs" at bounding box center [829, 39] width 120 height 19
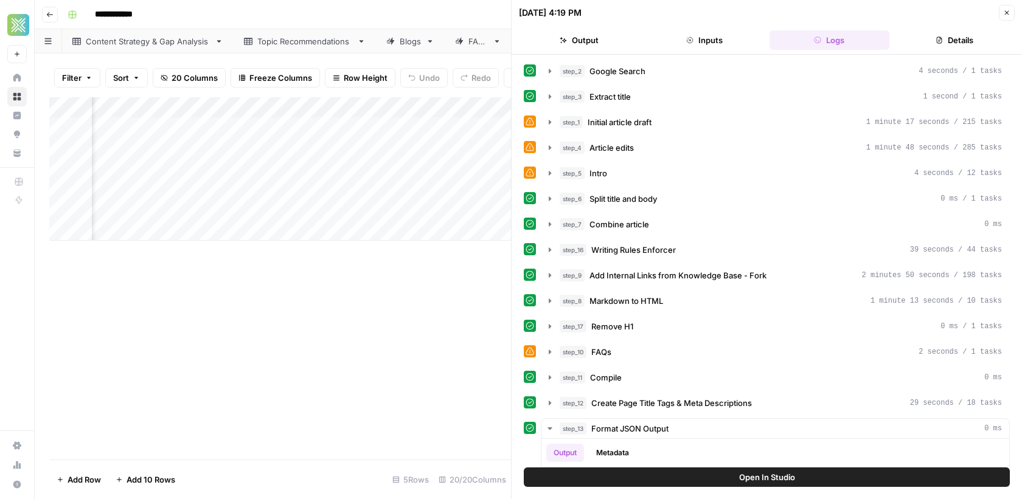
click at [412, 20] on div "**********" at bounding box center [536, 14] width 947 height 19
click at [1001, 21] on header "09/10/25 at 4:19 PM Close Output Inputs Logs Details" at bounding box center [767, 27] width 510 height 55
click at [1004, 20] on header "09/10/25 at 4:19 PM Close Output Inputs Logs Details" at bounding box center [767, 27] width 510 height 55
click at [1004, 18] on button "Close" at bounding box center [1007, 13] width 16 height 16
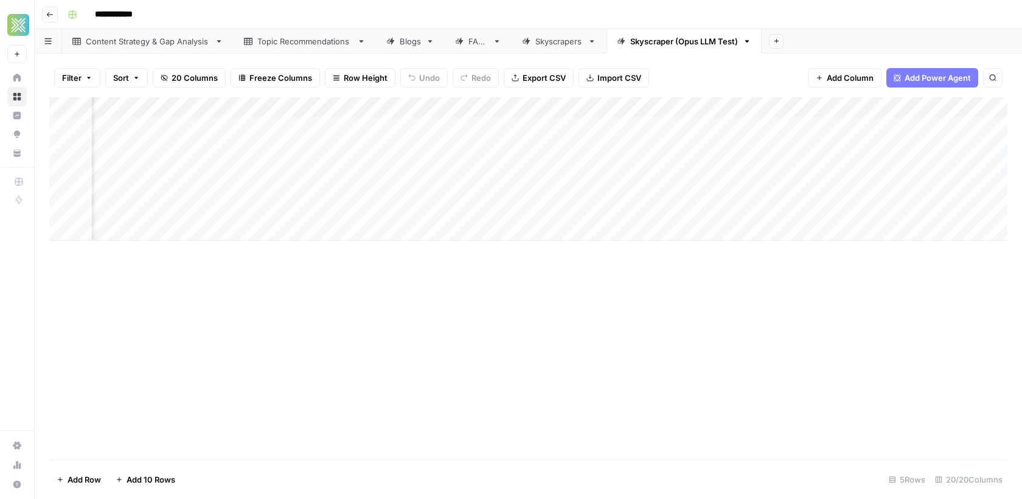
click at [554, 43] on div "Skyscrapers" at bounding box center [558, 41] width 47 height 12
click at [535, 127] on div "Add Column" at bounding box center [528, 179] width 958 height 164
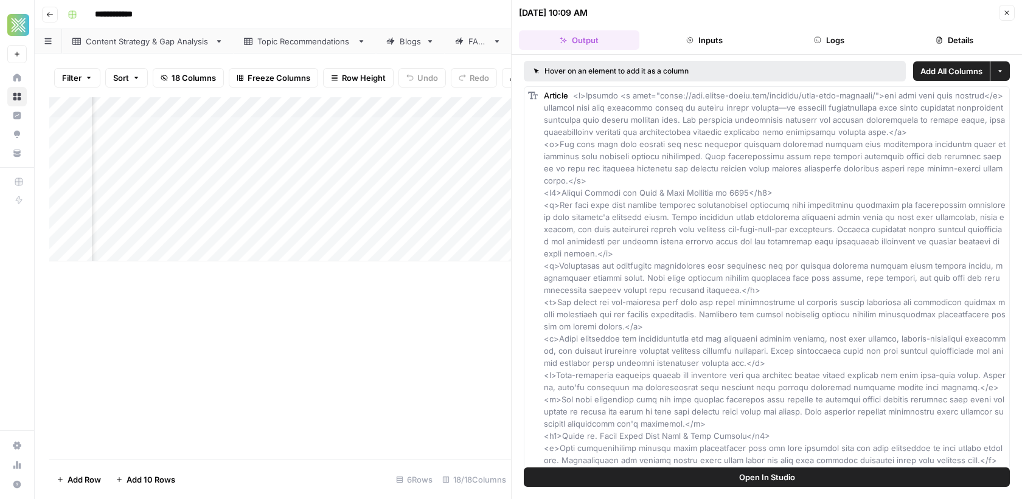
click at [857, 37] on button "Logs" at bounding box center [829, 39] width 120 height 19
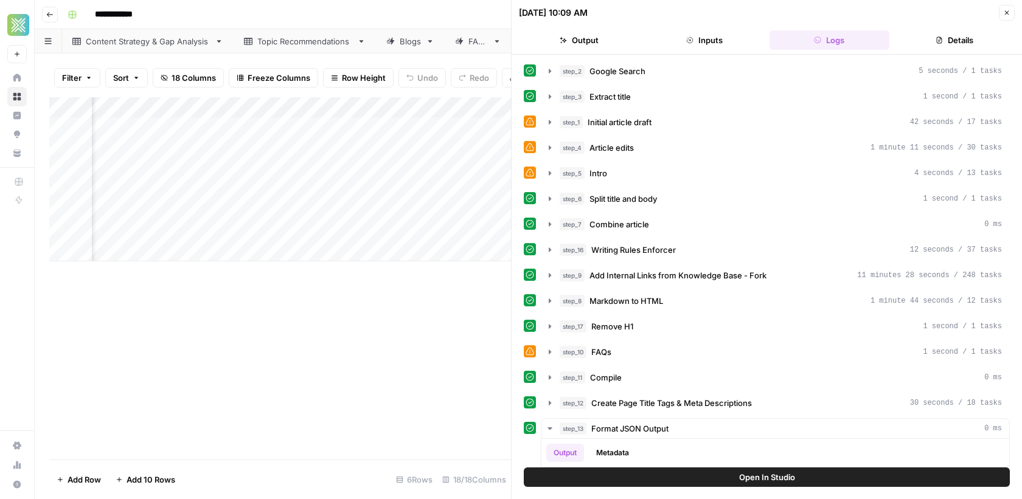
click at [398, 11] on div "**********" at bounding box center [536, 14] width 947 height 19
click at [1007, 17] on button "Close" at bounding box center [1007, 13] width 16 height 16
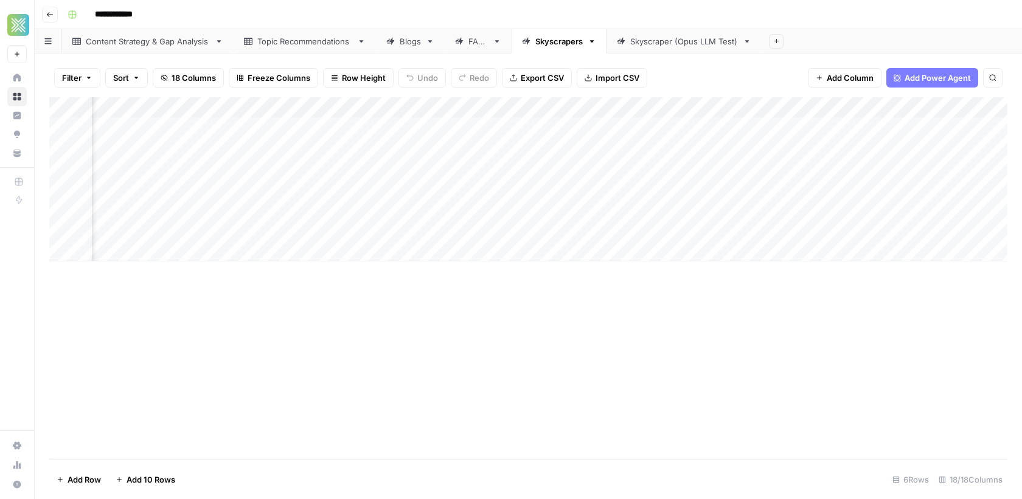
click at [692, 45] on div "Skyscraper (Opus LLM Test)" at bounding box center [684, 41] width 108 height 12
click at [743, 43] on icon "button" at bounding box center [747, 41] width 9 height 9
click at [680, 36] on div "Skyscraper (Opus LLM Test)" at bounding box center [684, 41] width 108 height 12
click at [7, 93] on nav "Home Browse Insights Opportunities Your Data" at bounding box center [17, 115] width 34 height 104
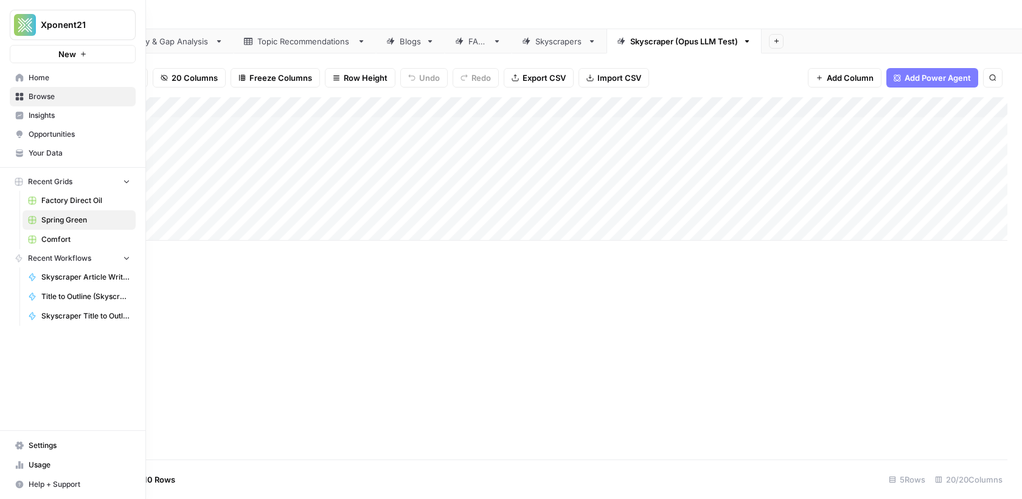
click at [61, 101] on span "Browse" at bounding box center [80, 96] width 102 height 11
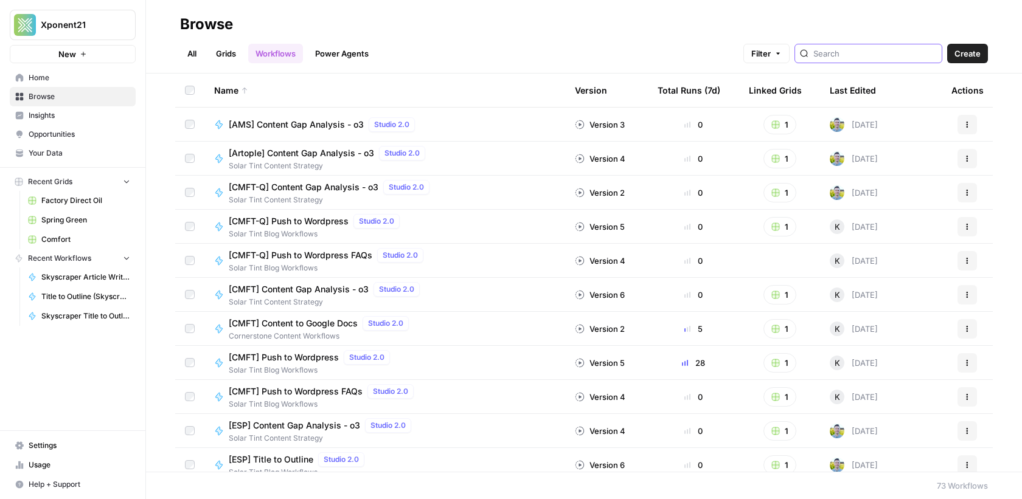
click at [863, 48] on input "search" at bounding box center [874, 53] width 123 height 12
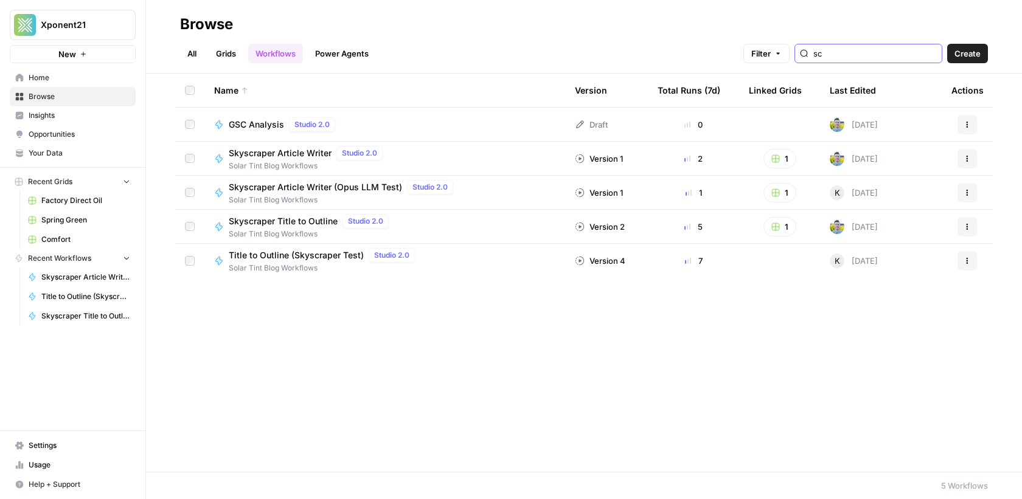
type input "sc"
click at [336, 187] on span "Skyscraper Article Writer (Opus LLM Test)" at bounding box center [315, 187] width 173 height 12
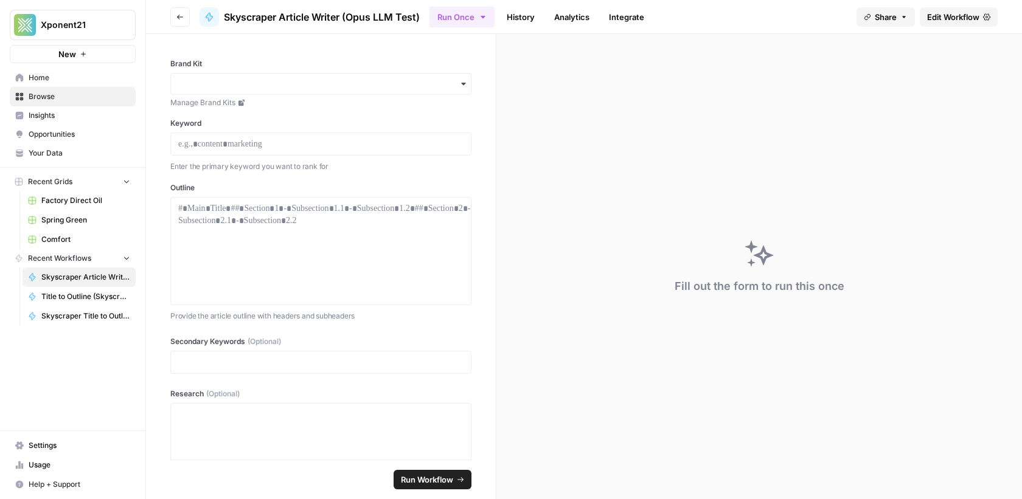
click at [972, 12] on span "Edit Workflow" at bounding box center [953, 17] width 52 height 12
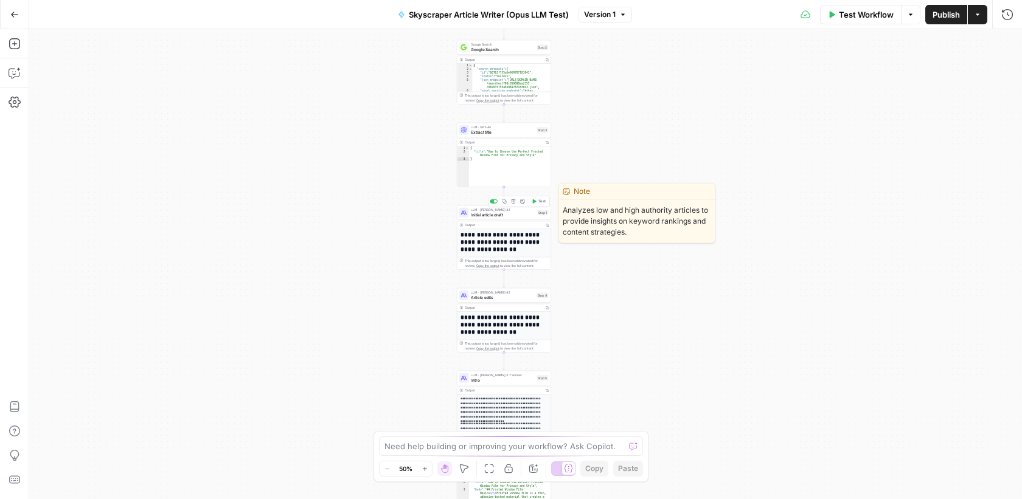
click at [490, 217] on span "Initial article draft" at bounding box center [503, 215] width 64 height 6
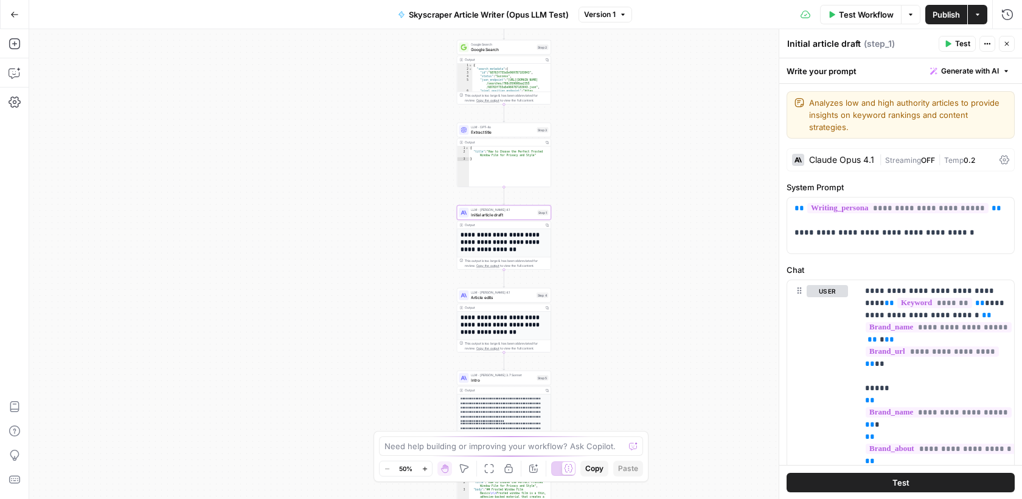
click at [856, 156] on div "Claude Opus 4.1" at bounding box center [841, 160] width 65 height 9
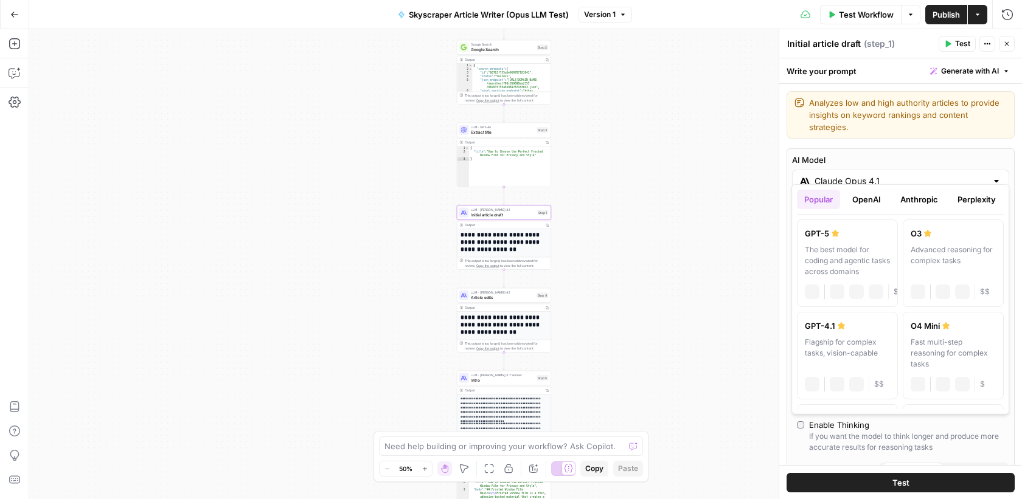
click at [996, 175] on div at bounding box center [997, 181] width 10 height 12
click at [921, 196] on button "Anthropic" at bounding box center [919, 199] width 52 height 19
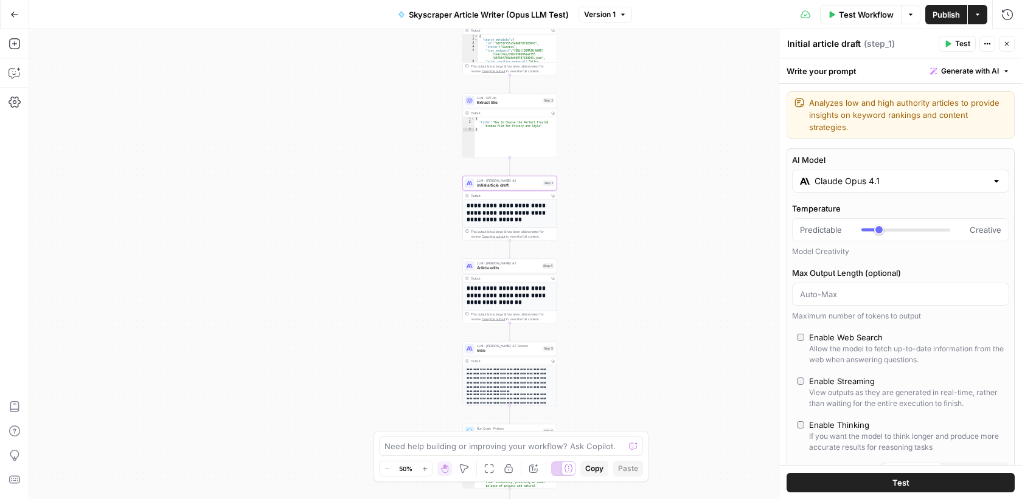
click at [655, 153] on div "**********" at bounding box center [525, 264] width 993 height 470
click at [1004, 44] on icon "button" at bounding box center [1006, 43] width 7 height 7
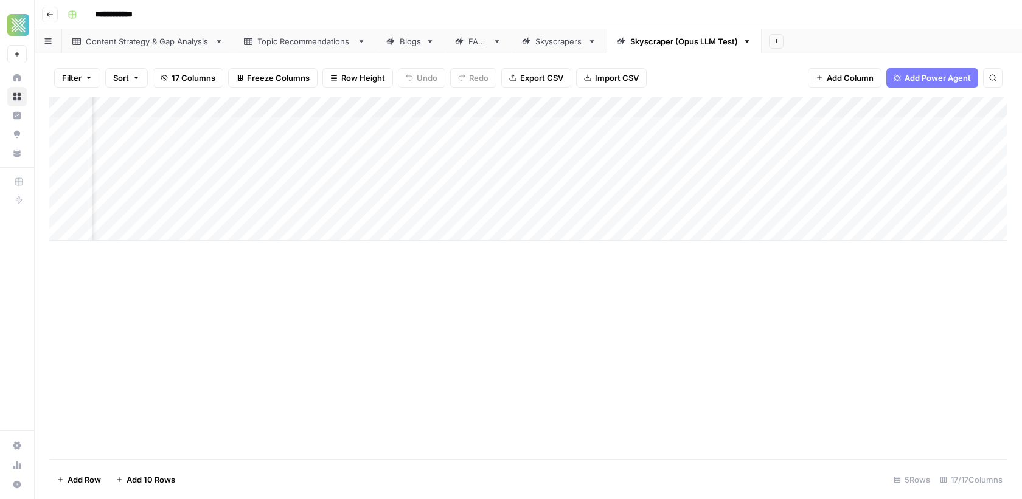
scroll to position [0, 1211]
click at [554, 36] on div "Skyscrapers" at bounding box center [558, 41] width 47 height 12
click at [586, 125] on div "Add Column" at bounding box center [528, 179] width 958 height 164
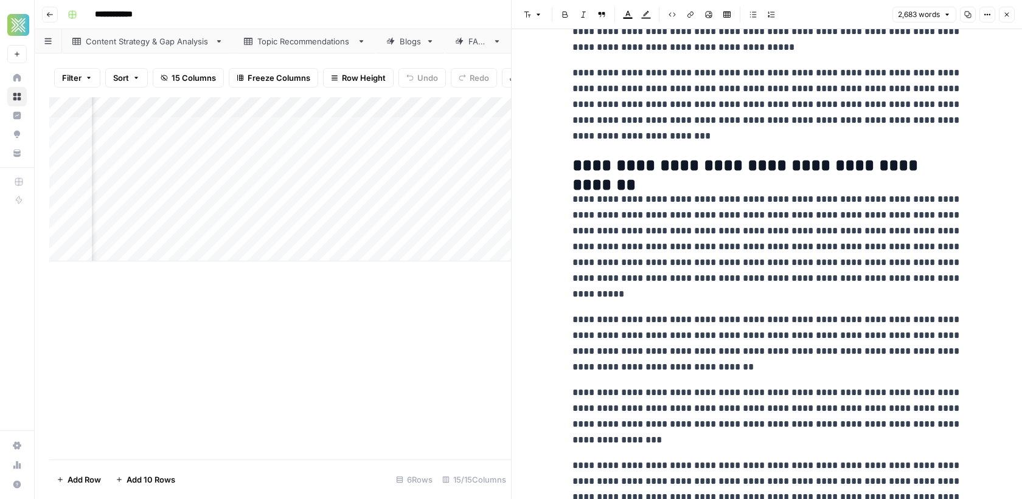
scroll to position [73, 0]
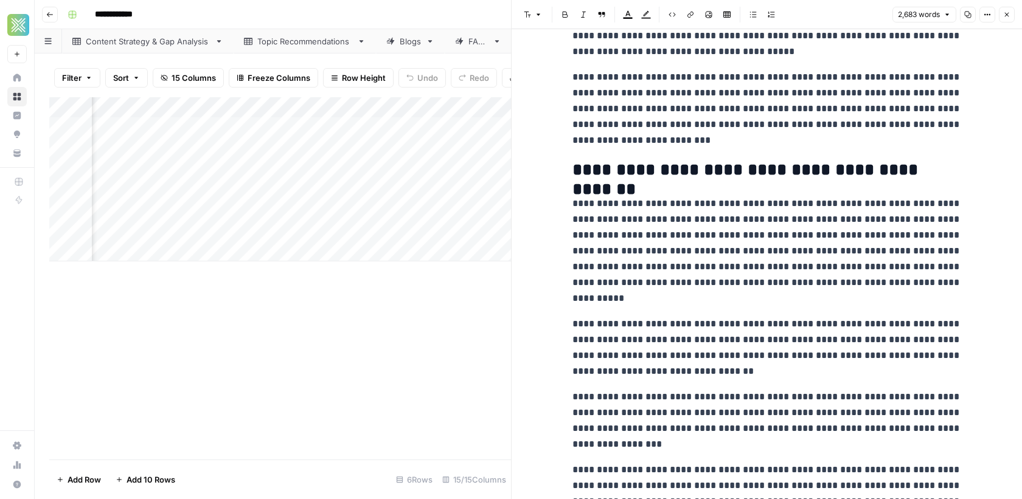
click at [420, 359] on div "Add Column" at bounding box center [280, 278] width 462 height 363
click at [1004, 15] on icon "button" at bounding box center [1006, 14] width 7 height 7
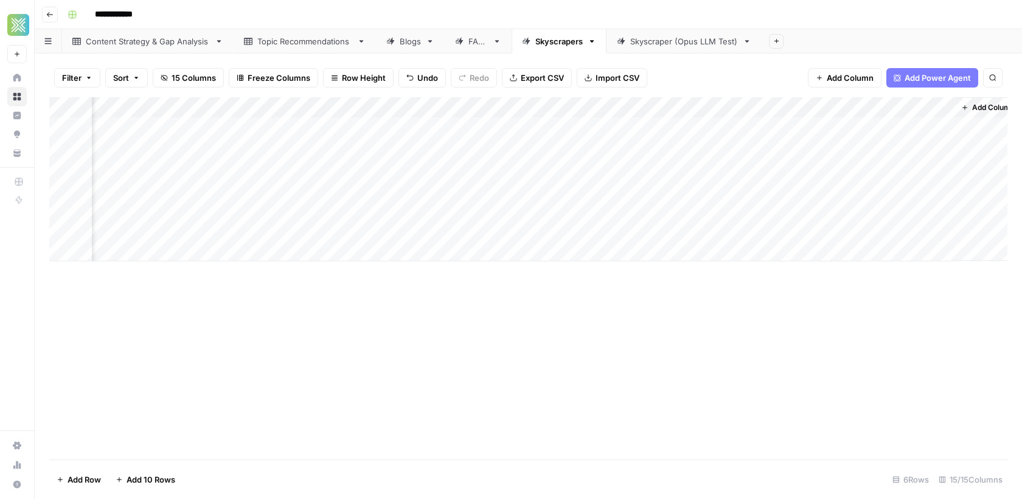
scroll to position [0, 1133]
click at [658, 37] on div "Skyscraper (Opus LLM Test)" at bounding box center [684, 41] width 108 height 12
